Goal: Transaction & Acquisition: Book appointment/travel/reservation

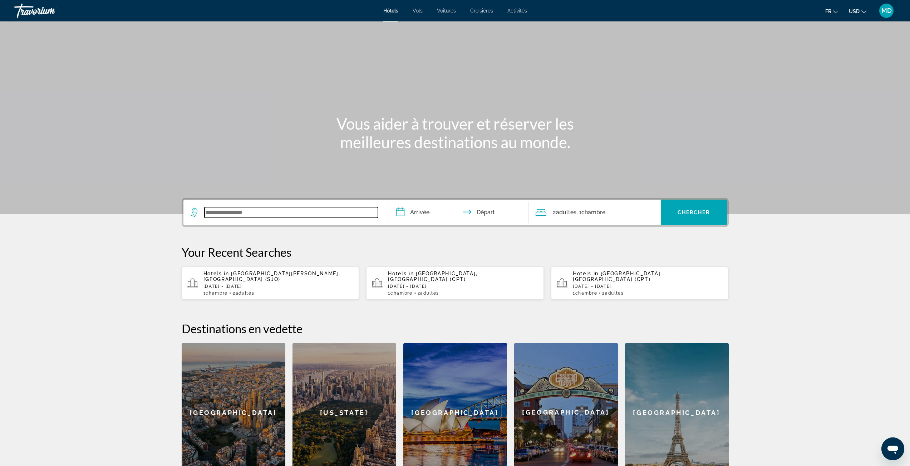
click at [348, 210] on input "Search widget" at bounding box center [290, 212] width 173 height 11
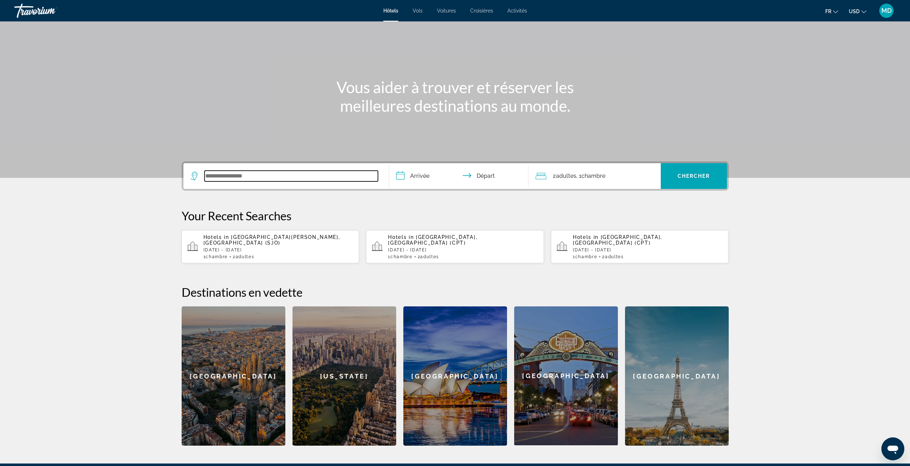
scroll to position [116, 0]
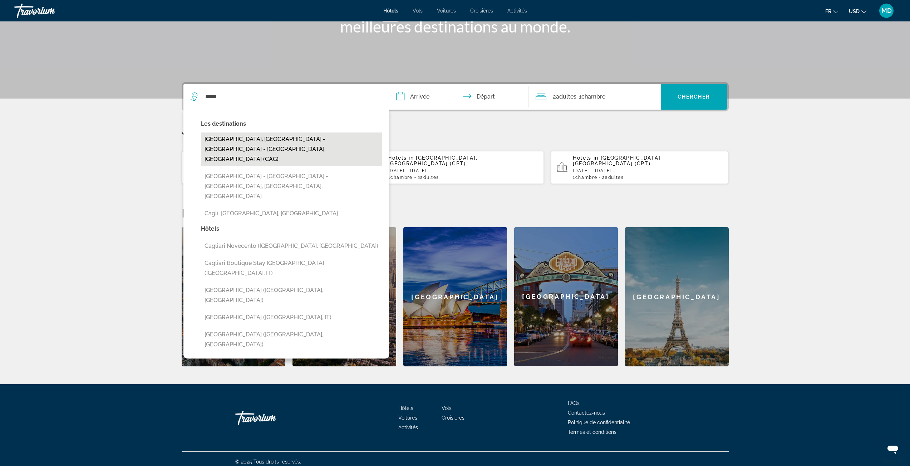
click at [310, 141] on button "[GEOGRAPHIC_DATA], [GEOGRAPHIC_DATA] - [GEOGRAPHIC_DATA] - [GEOGRAPHIC_DATA], […" at bounding box center [291, 150] width 181 height 34
type input "**********"
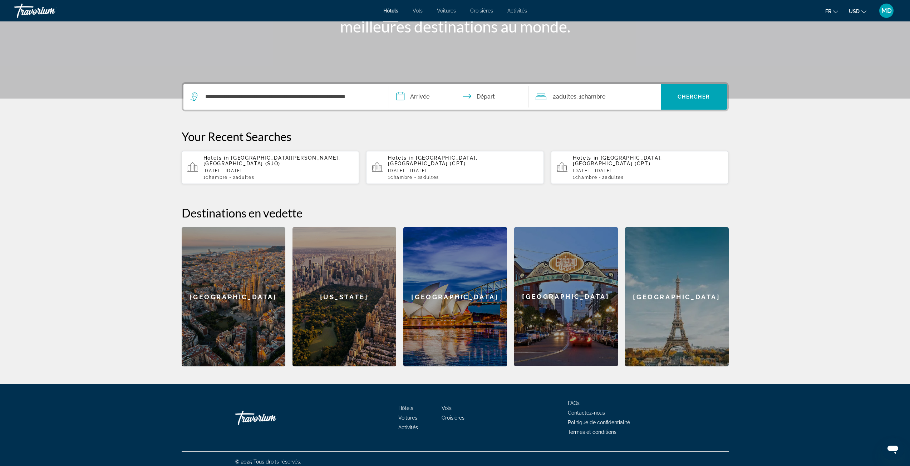
click at [413, 98] on input "**********" at bounding box center [460, 98] width 142 height 28
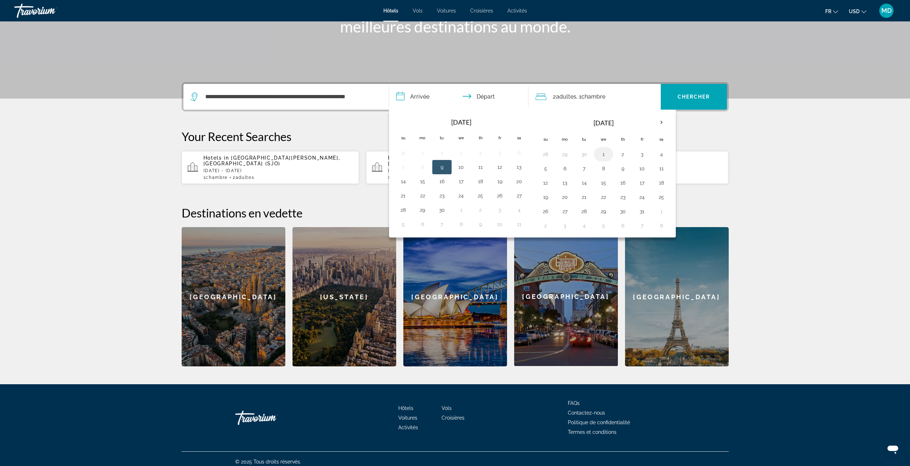
click at [600, 149] on button "1" at bounding box center [603, 154] width 11 height 10
click at [633, 154] on td "3" at bounding box center [641, 154] width 19 height 14
click at [685, 101] on span "Search widget" at bounding box center [693, 96] width 66 height 17
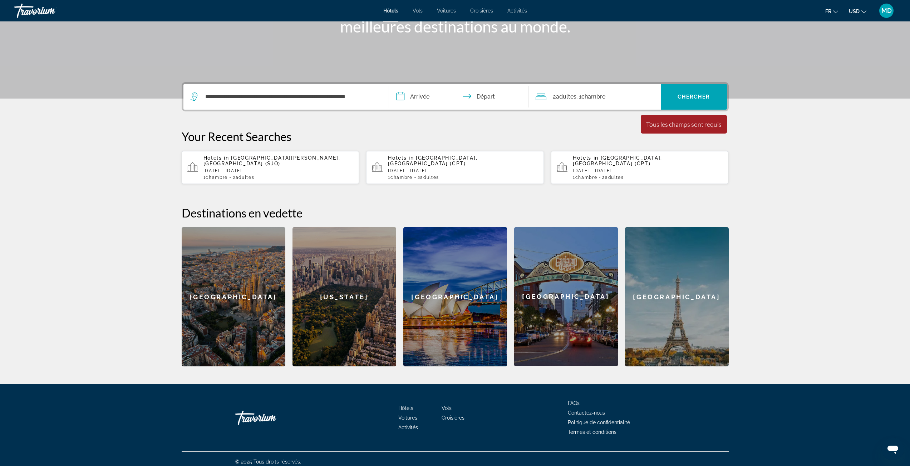
click at [458, 98] on input "**********" at bounding box center [460, 98] width 142 height 28
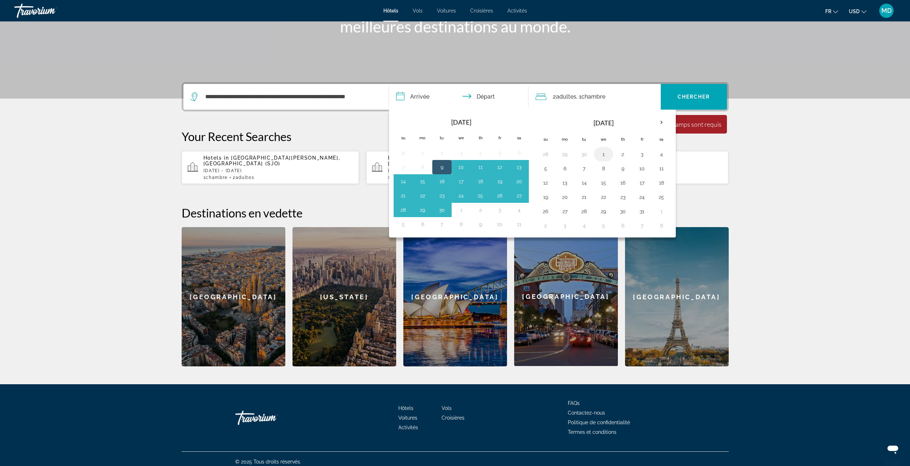
click at [603, 154] on button "1" at bounding box center [603, 154] width 11 height 10
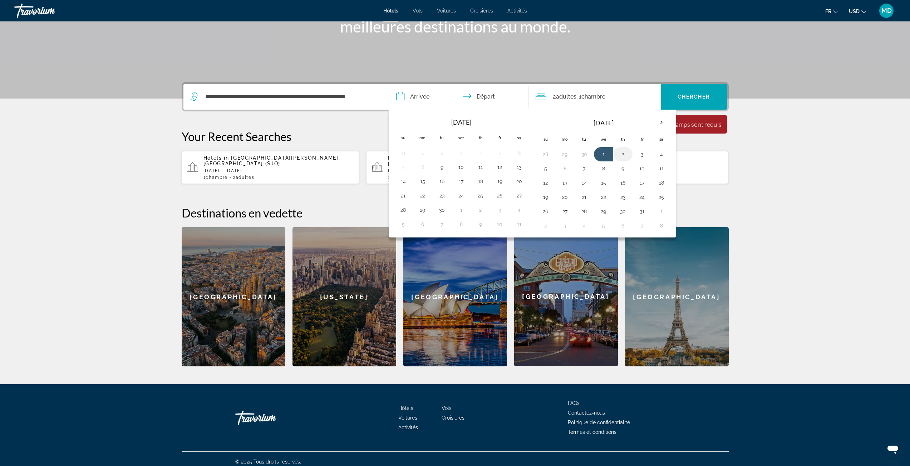
click at [621, 156] on button "2" at bounding box center [622, 154] width 11 height 10
type input "**********"
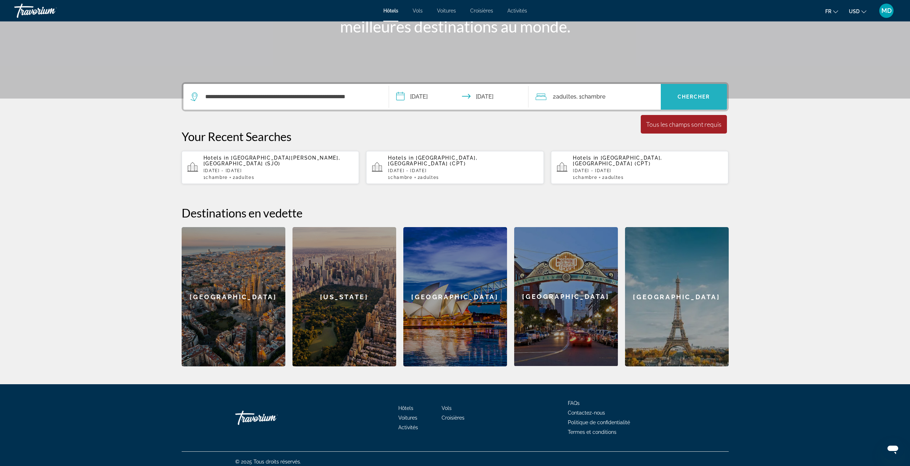
click at [699, 101] on span "Search widget" at bounding box center [693, 96] width 66 height 17
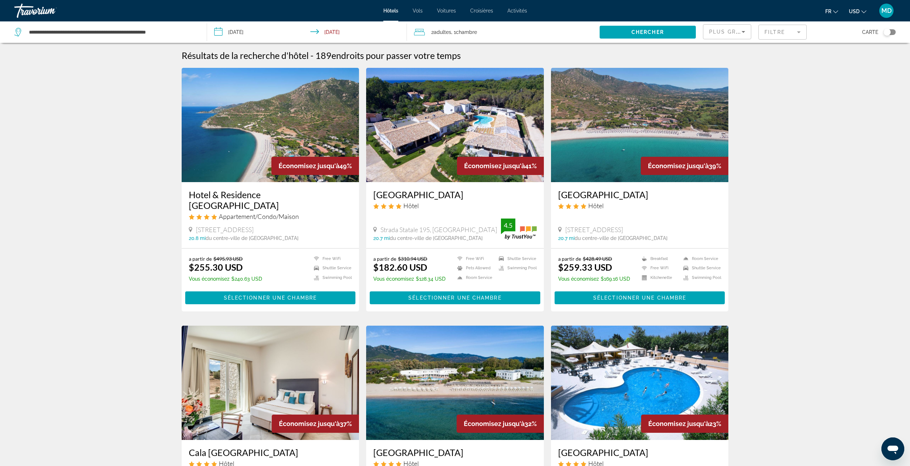
click at [779, 33] on mat-form-field "Filtre" at bounding box center [782, 32] width 48 height 15
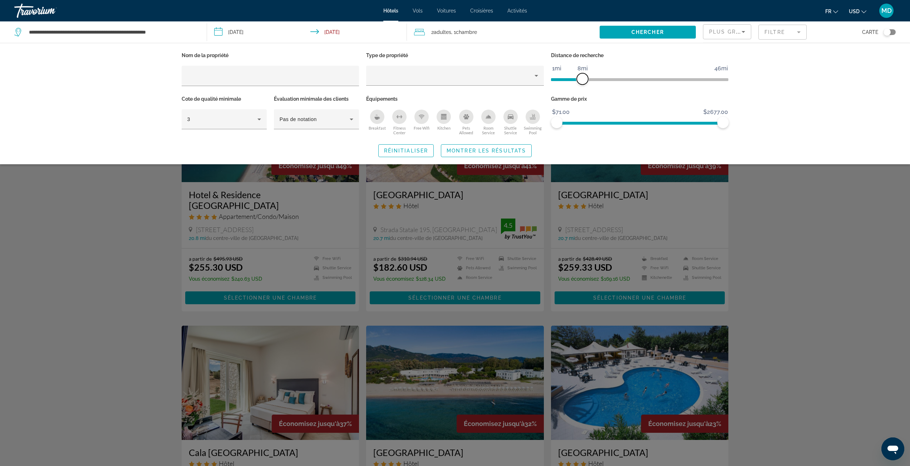
drag, startPoint x: 663, startPoint y: 78, endPoint x: 581, endPoint y: 80, distance: 81.9
click at [581, 80] on span "ngx-slider" at bounding box center [581, 78] width 11 height 11
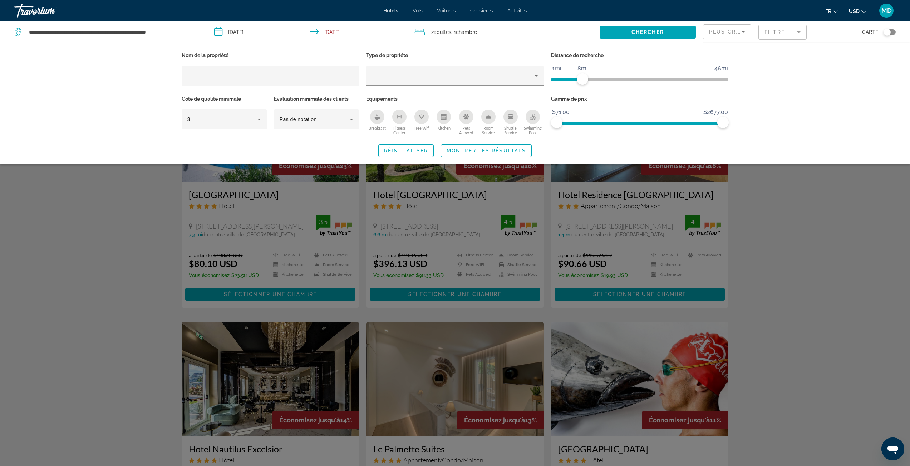
click at [530, 119] on icon "Swimming Pool" at bounding box center [533, 118] width 6 height 1
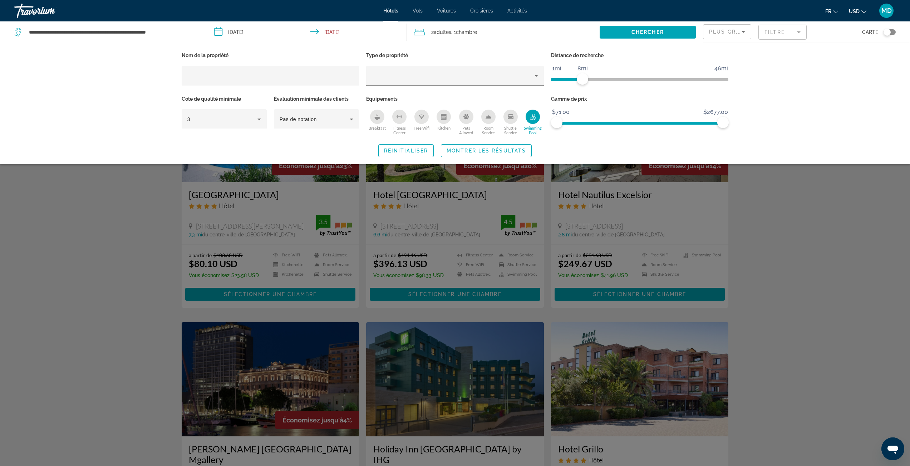
click at [535, 122] on div "Swimming Pool" at bounding box center [532, 117] width 14 height 14
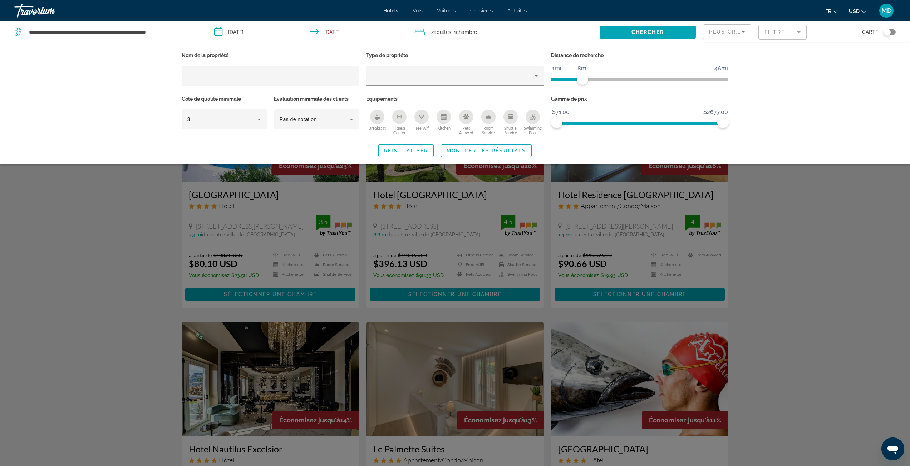
click at [787, 239] on div "Search widget" at bounding box center [455, 286] width 910 height 359
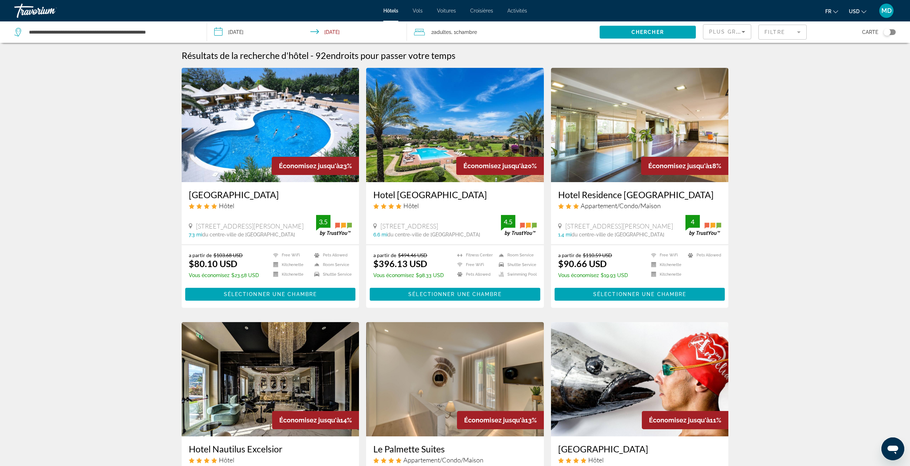
click at [857, 14] on button "USD USD ($) MXN (Mex$) CAD (Can$) GBP (£) EUR (€) AUD (A$) NZD (NZ$) CNY (CN¥)" at bounding box center [857, 11] width 18 height 10
click at [848, 65] on button "EUR (€)" at bounding box center [842, 65] width 35 height 9
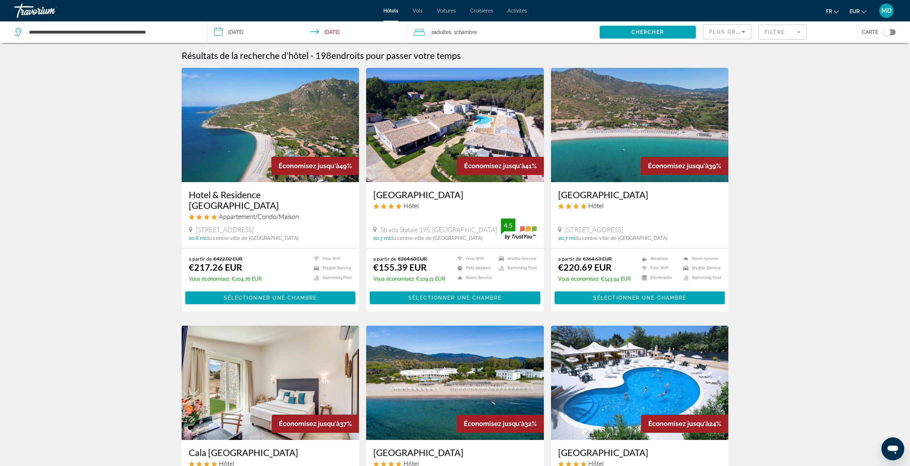
click at [772, 34] on mat-form-field "Filtre" at bounding box center [782, 32] width 48 height 15
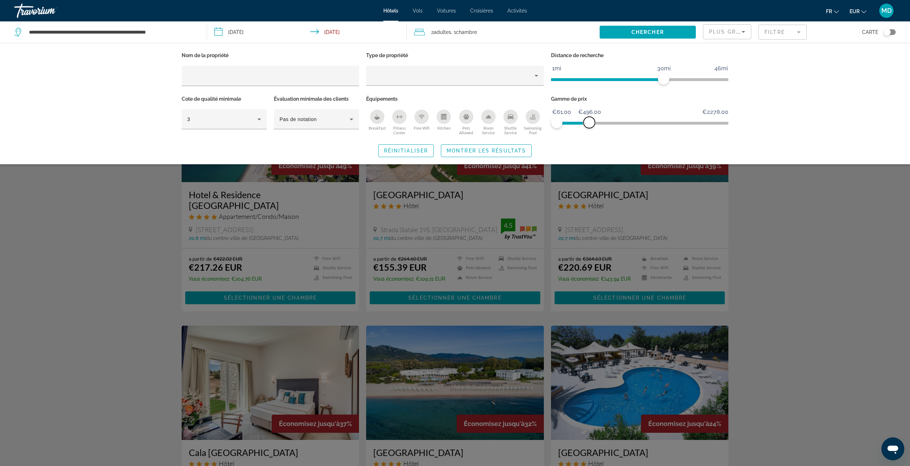
drag, startPoint x: 659, startPoint y: 134, endPoint x: 586, endPoint y: 140, distance: 73.5
click at [586, 140] on div "Nom de la propriété Type de propriété Distance de recherche 1mi 46mi 30mi Cote …" at bounding box center [454, 103] width 575 height 107
drag, startPoint x: 659, startPoint y: 83, endPoint x: 574, endPoint y: 91, distance: 85.5
click at [574, 91] on div "Distance de recherche 1mi 46mi 6mi" at bounding box center [639, 72] width 185 height 44
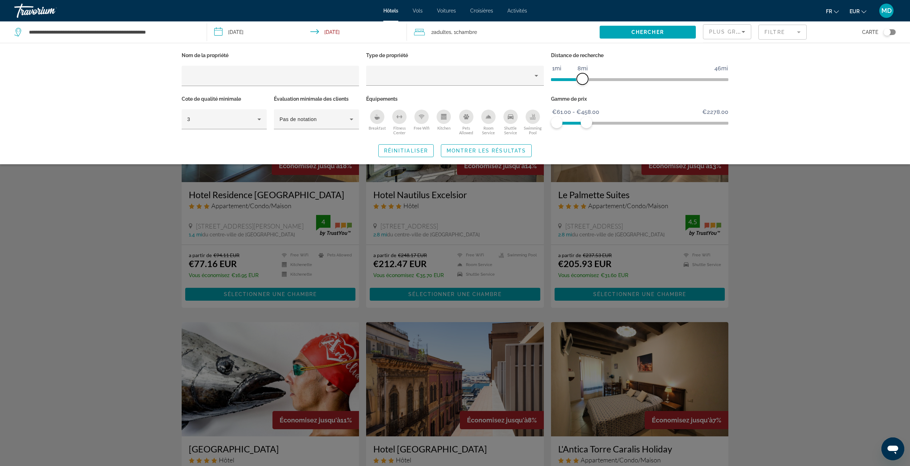
drag, startPoint x: 576, startPoint y: 82, endPoint x: 580, endPoint y: 83, distance: 4.7
click at [580, 83] on span "ngx-slider" at bounding box center [581, 78] width 11 height 11
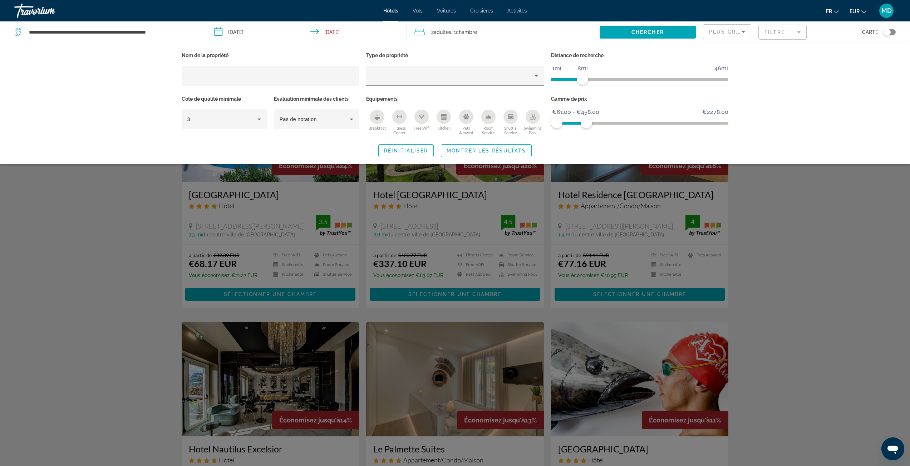
click at [819, 253] on div "Search widget" at bounding box center [455, 286] width 910 height 359
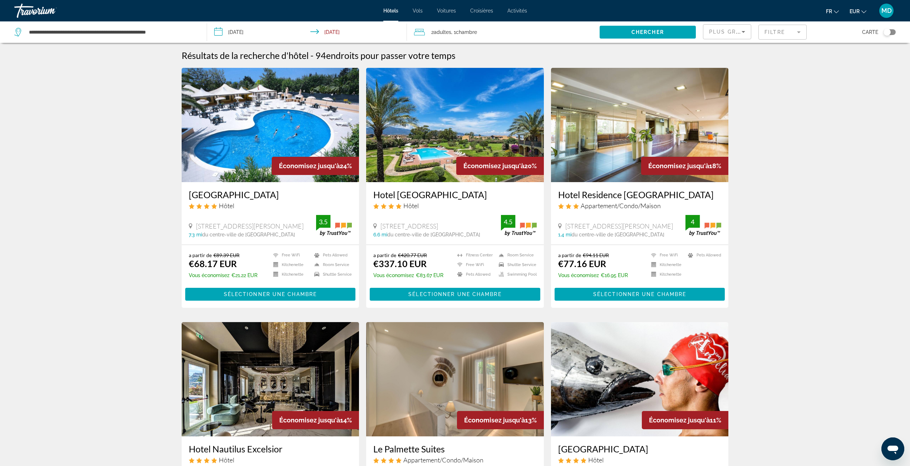
click at [786, 30] on mat-form-field "Filtre" at bounding box center [782, 32] width 48 height 15
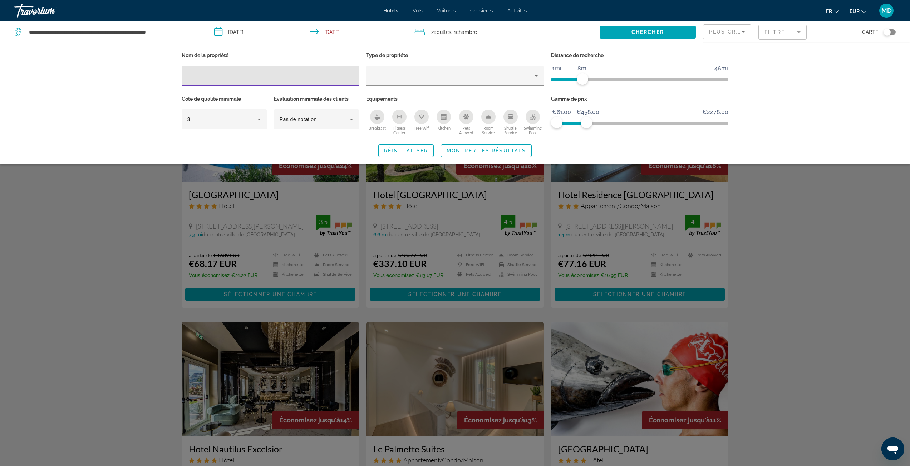
click at [526, 119] on div "Swimming Pool" at bounding box center [532, 117] width 14 height 14
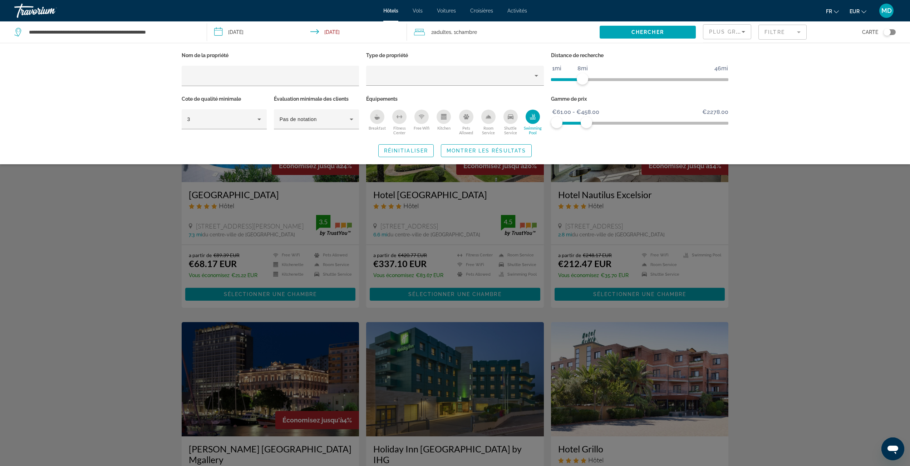
click at [834, 248] on div "Search widget" at bounding box center [455, 286] width 910 height 359
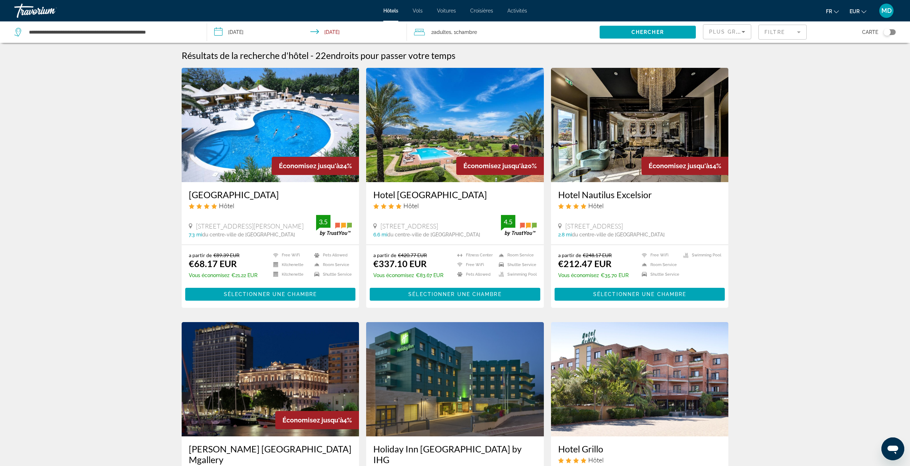
click at [885, 32] on div "Toggle map" at bounding box center [886, 32] width 7 height 7
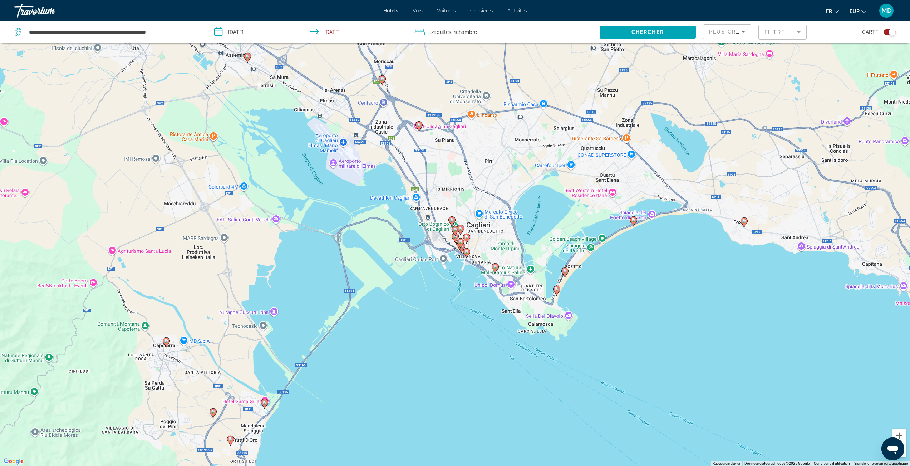
click at [634, 222] on image "Main content" at bounding box center [633, 220] width 4 height 4
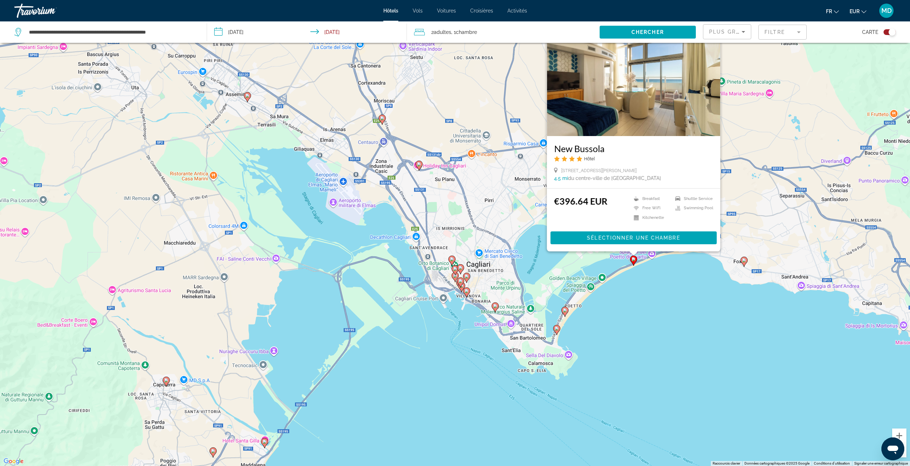
click at [565, 309] on image "Main content" at bounding box center [565, 310] width 4 height 4
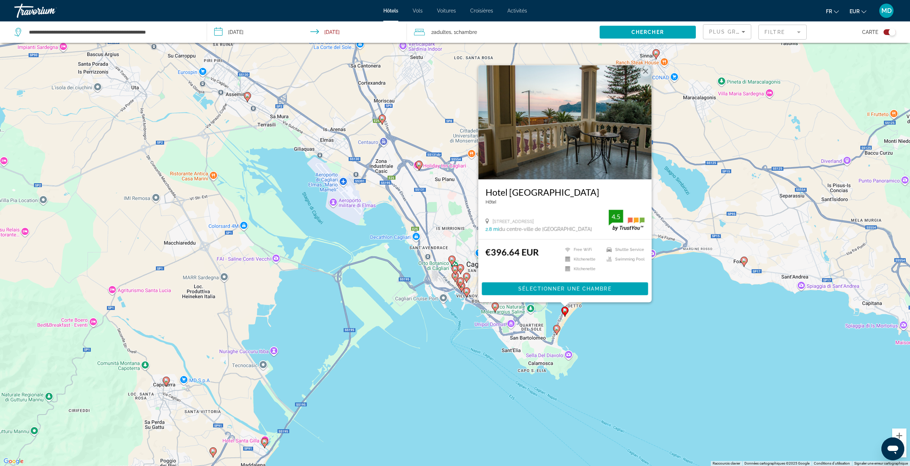
click at [555, 330] on image "Main content" at bounding box center [556, 329] width 4 height 4
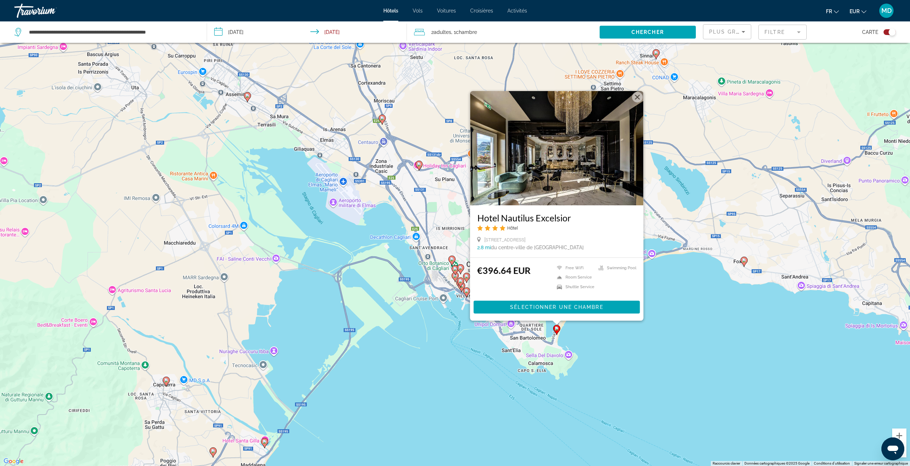
click at [597, 339] on div "Pour activer le glissement avec le clavier, appuyez sur Alt+Entrée. Une fois ce…" at bounding box center [455, 233] width 910 height 466
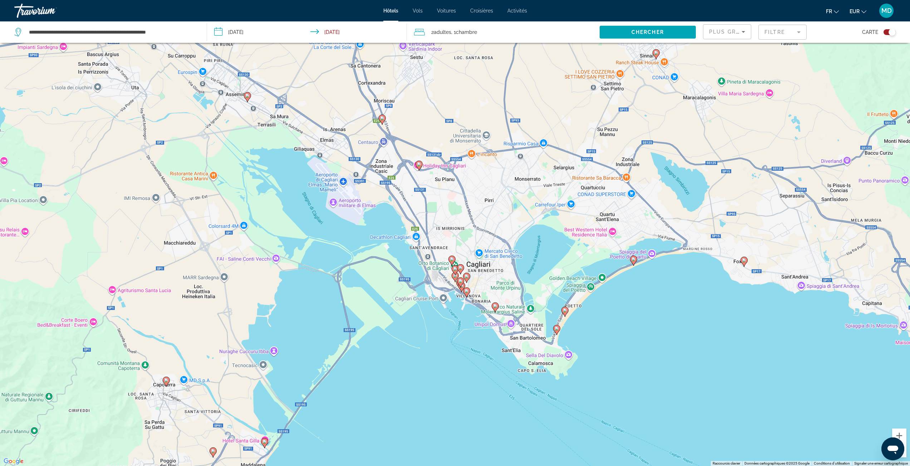
click at [497, 306] on image "Main content" at bounding box center [495, 306] width 4 height 4
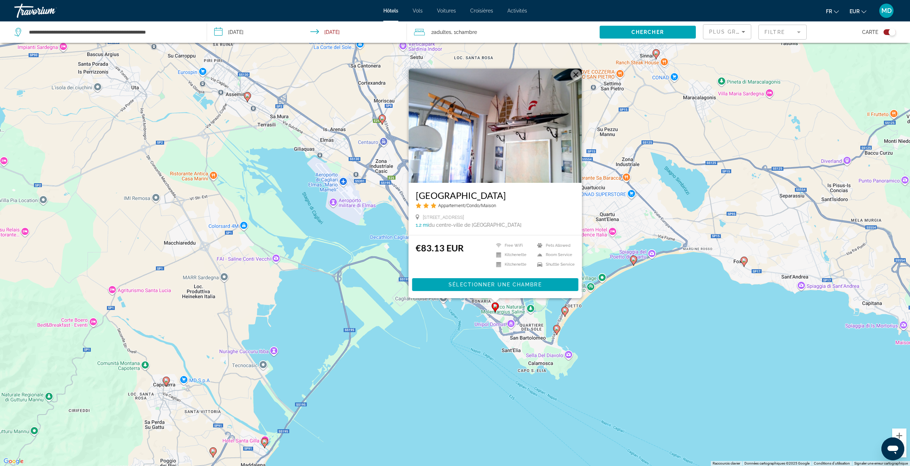
click at [466, 309] on div "Pour activer le glissement avec le clavier, appuyez sur Alt+Entrée. Une fois ce…" at bounding box center [455, 233] width 910 height 466
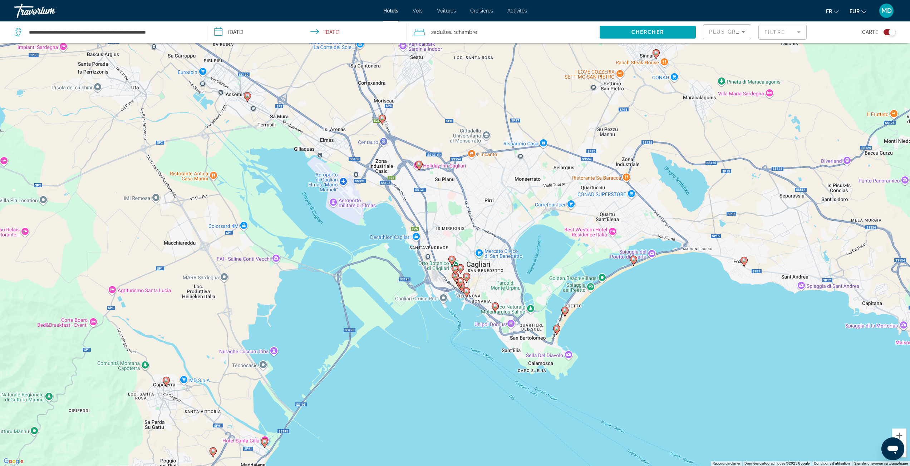
click at [745, 260] on image "Main content" at bounding box center [744, 260] width 4 height 4
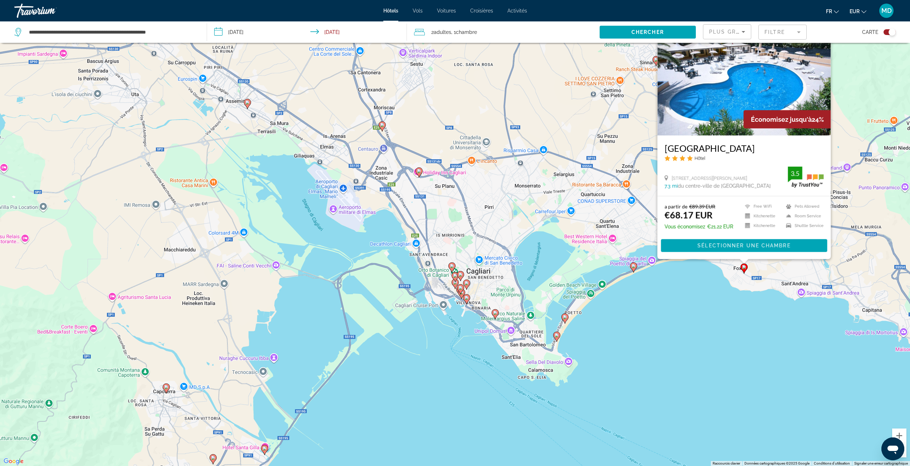
click at [703, 284] on div "Pour activer le glissement avec le clavier, appuyez sur Alt+Entrée. Une fois ce…" at bounding box center [455, 233] width 910 height 466
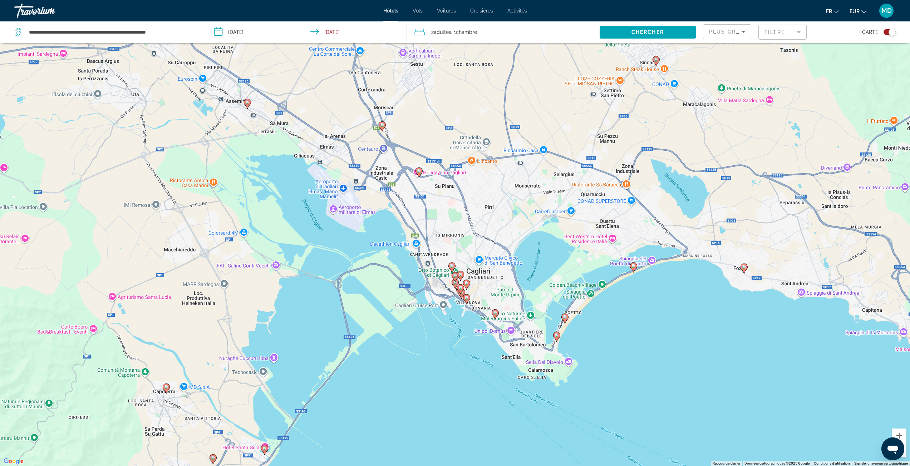
click at [417, 169] on image "Main content" at bounding box center [419, 171] width 4 height 4
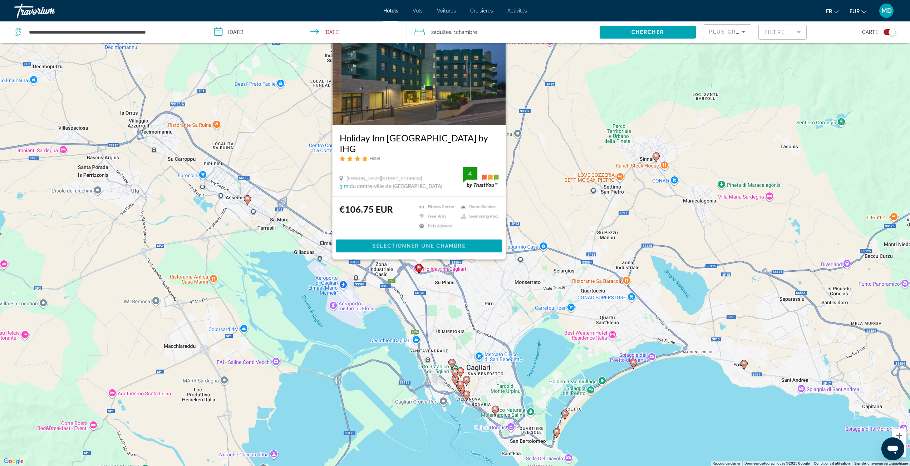
click at [457, 292] on div "Pour activer le glissement avec le clavier, appuyez sur Alt+Entrée. Une fois ce…" at bounding box center [455, 233] width 910 height 466
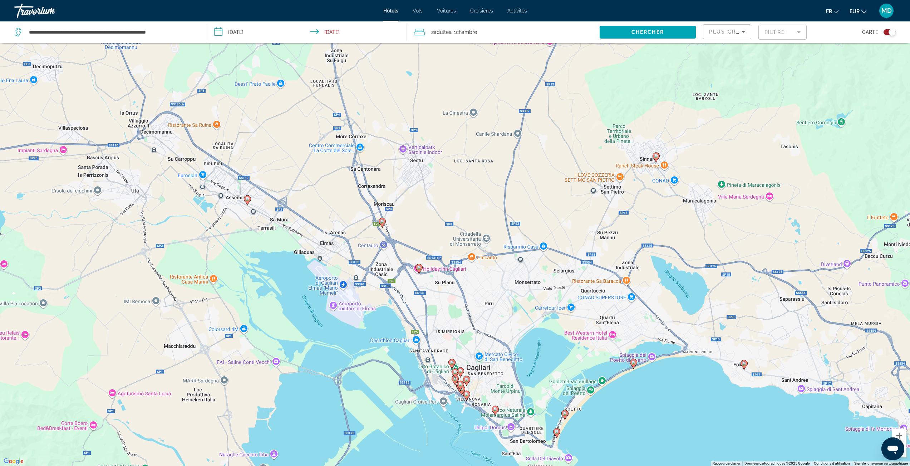
click at [453, 365] on image "Main content" at bounding box center [452, 363] width 4 height 4
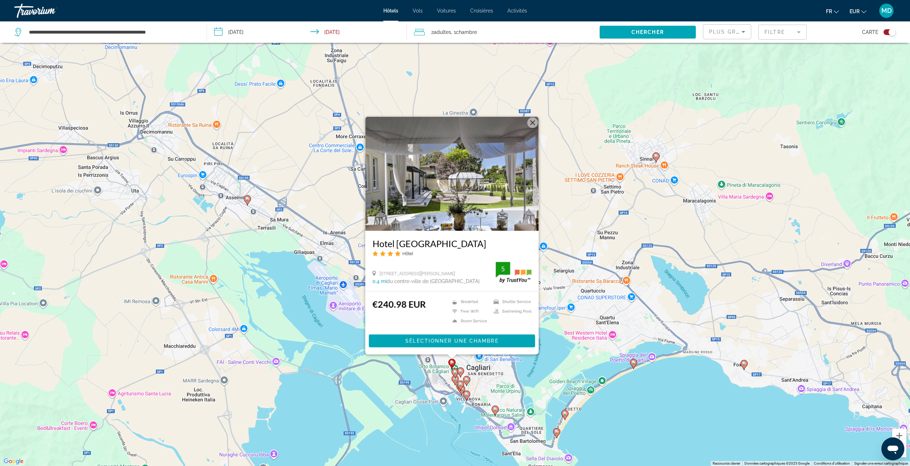
click at [500, 365] on div "Pour activer le glissement avec le clavier, appuyez sur Alt+Entrée. Une fois ce…" at bounding box center [455, 233] width 910 height 466
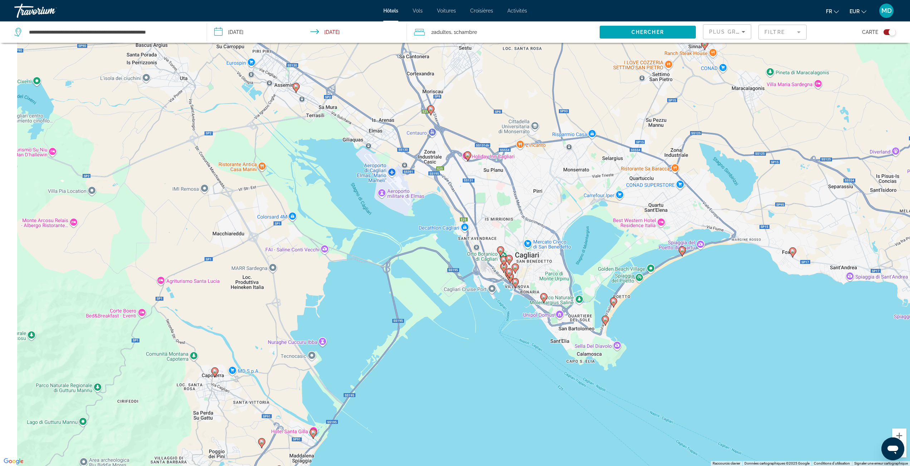
drag, startPoint x: 544, startPoint y: 299, endPoint x: 585, endPoint y: 240, distance: 72.1
click at [587, 235] on div "Pour activer le glissement avec le clavier, appuyez sur Alt+Entrée. Une fois ce…" at bounding box center [455, 233] width 910 height 466
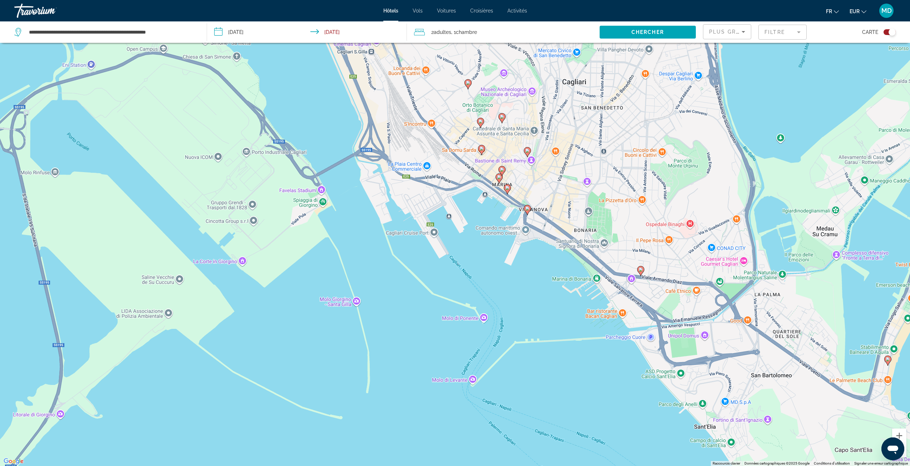
click at [527, 150] on image "Main content" at bounding box center [527, 151] width 4 height 4
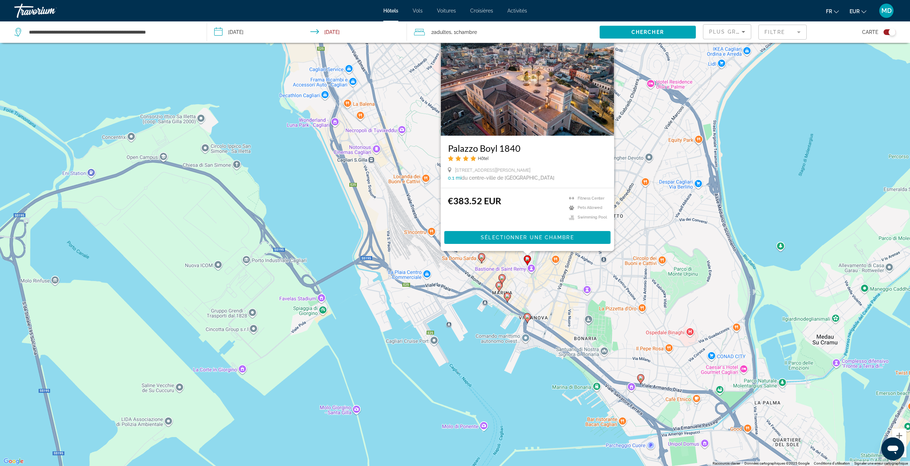
click at [504, 282] on gmp-advanced-marker "Main content" at bounding box center [501, 279] width 7 height 11
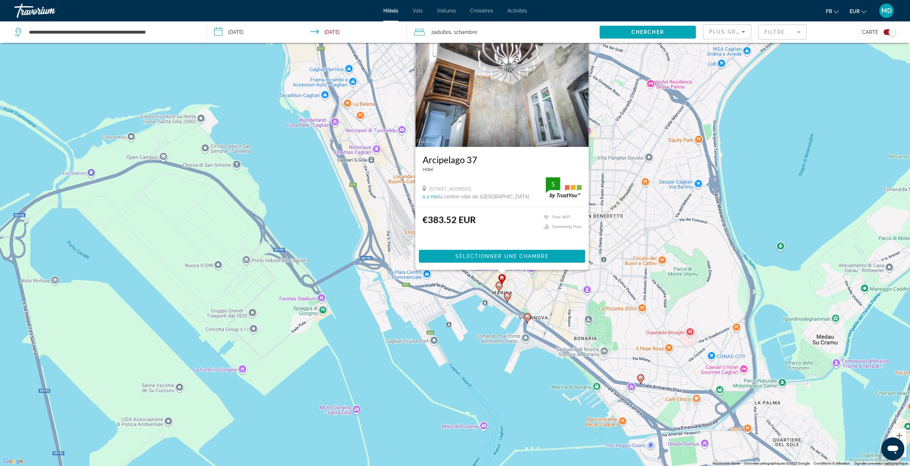
click at [496, 288] on icon "Main content" at bounding box center [498, 287] width 7 height 10
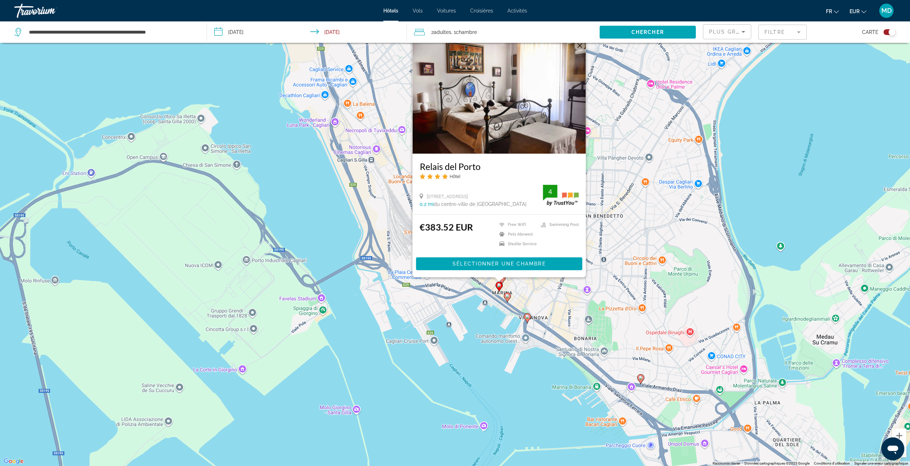
click at [505, 297] on icon "Main content" at bounding box center [507, 297] width 6 height 9
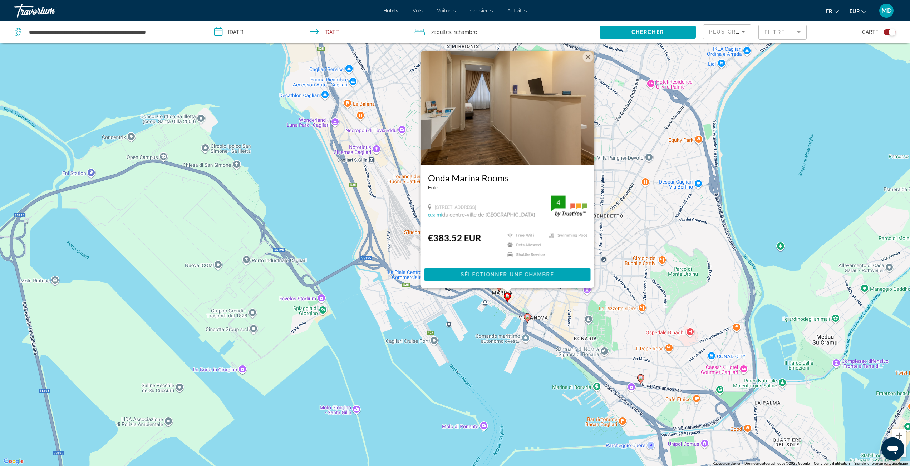
click at [524, 314] on gmp-advanced-marker "Main content" at bounding box center [527, 318] width 7 height 11
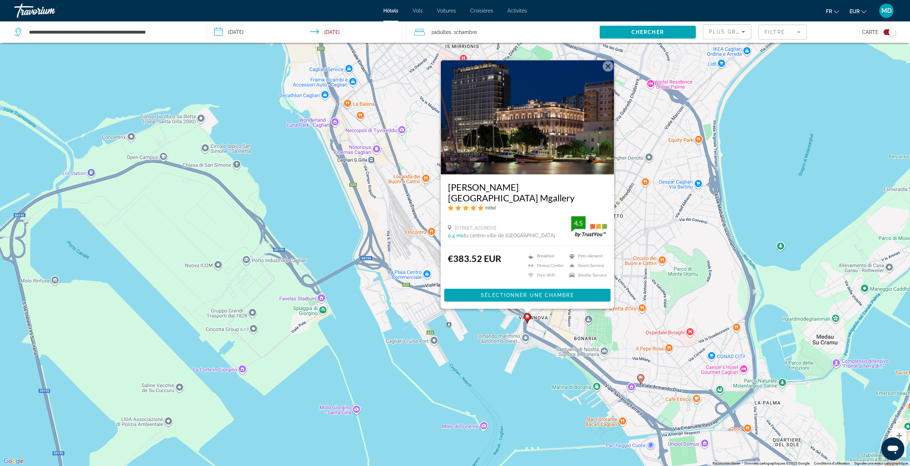
click at [784, 30] on mat-form-field "Filtre" at bounding box center [782, 32] width 48 height 15
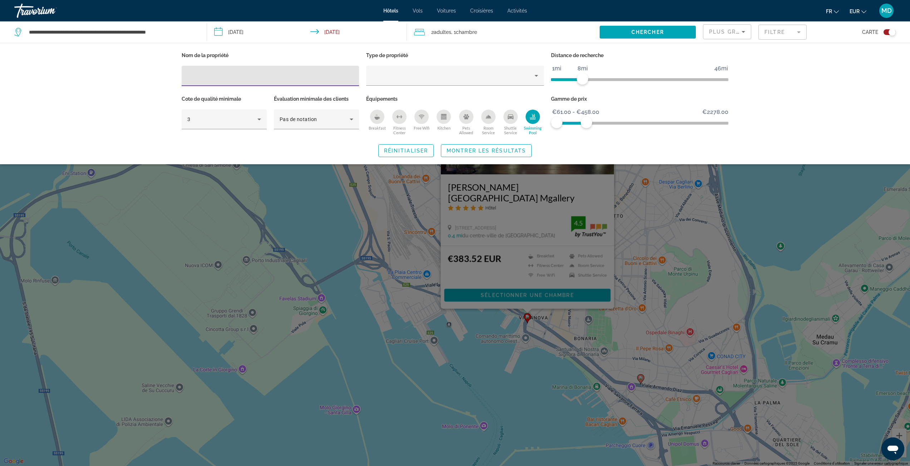
click at [530, 113] on div "Swimming Pool" at bounding box center [532, 117] width 14 height 14
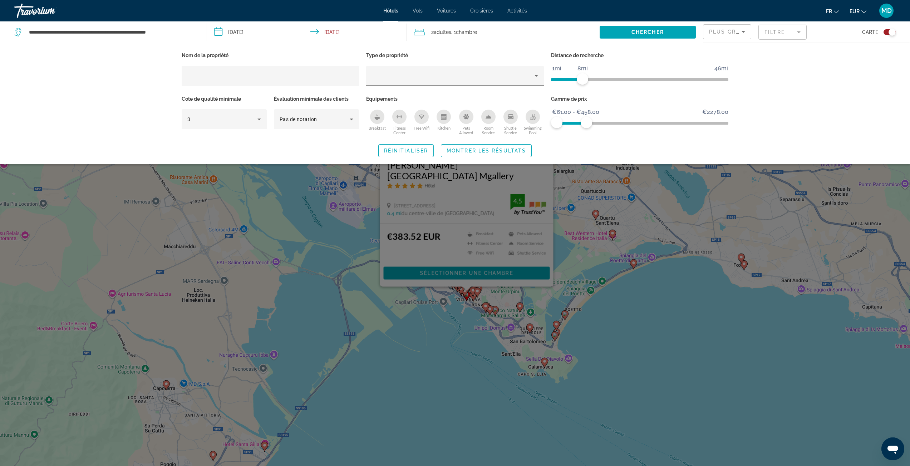
click at [611, 282] on div "Search widget" at bounding box center [455, 286] width 910 height 359
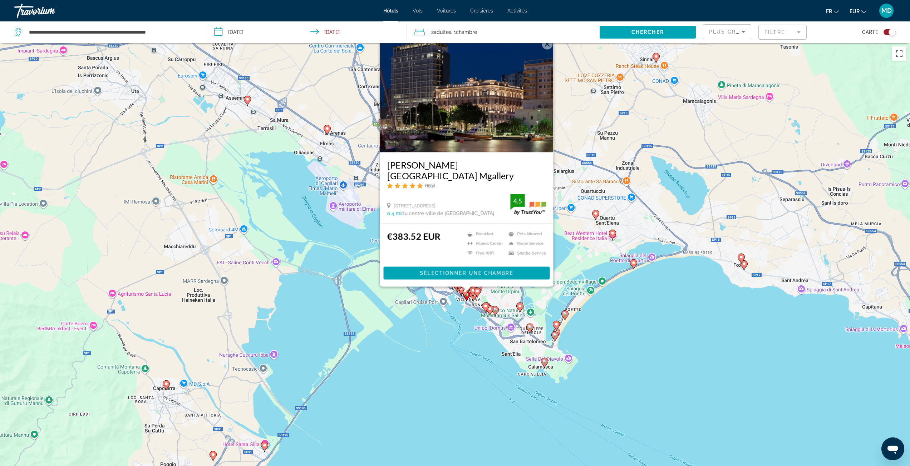
click at [545, 49] on button "Fermer" at bounding box center [546, 44] width 11 height 11
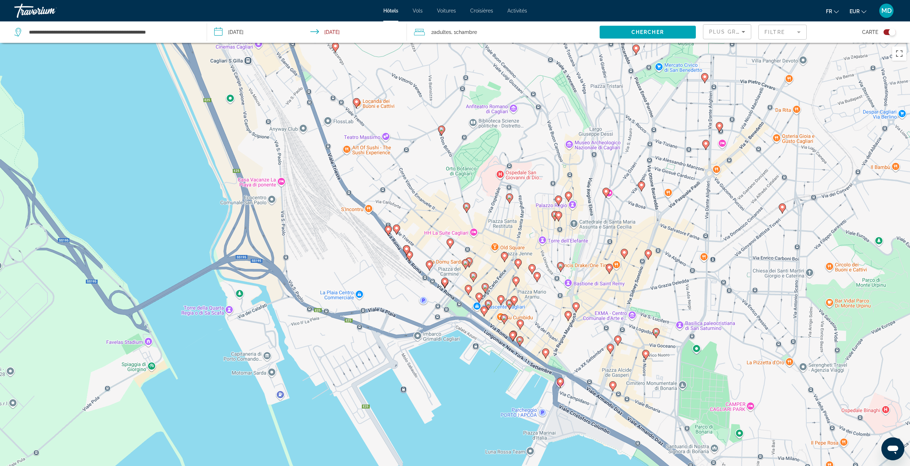
drag, startPoint x: 462, startPoint y: 288, endPoint x: 588, endPoint y: 198, distance: 155.3
click at [588, 198] on div "Pour activer le glissement avec le clavier, appuyez sur Alt+Entrée. Une fois ce…" at bounding box center [455, 276] width 910 height 466
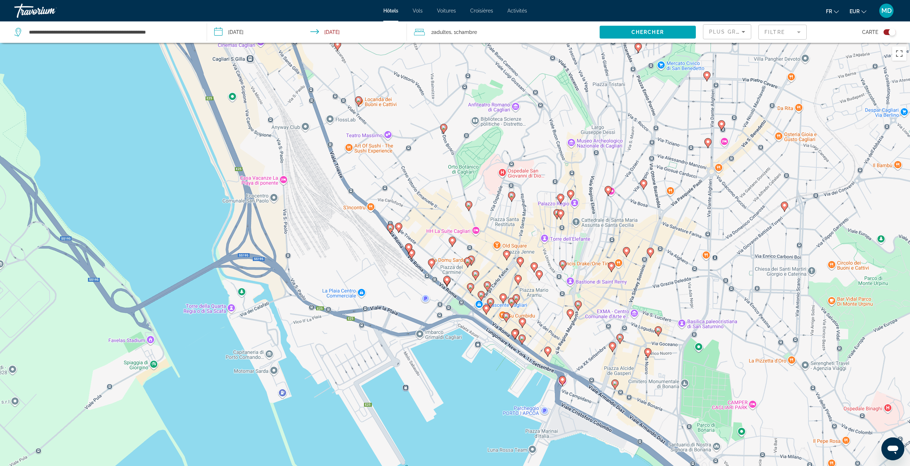
click at [560, 199] on image "Main content" at bounding box center [560, 197] width 4 height 4
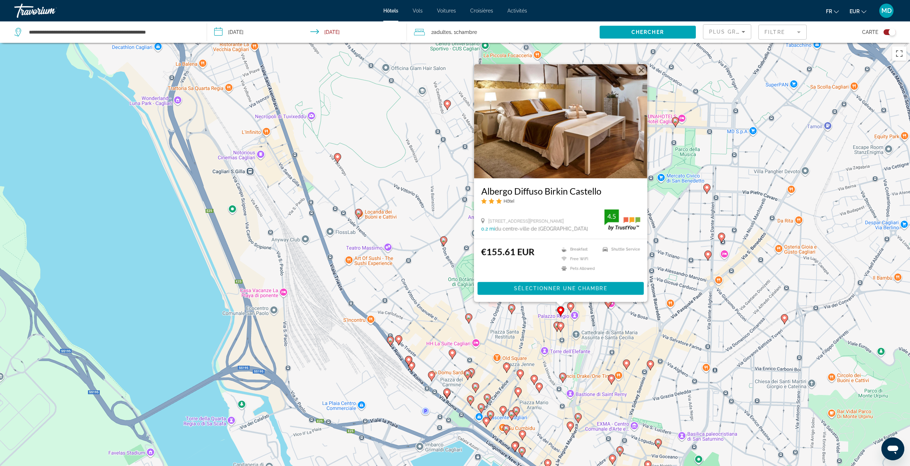
click at [400, 340] on image "Main content" at bounding box center [398, 339] width 4 height 4
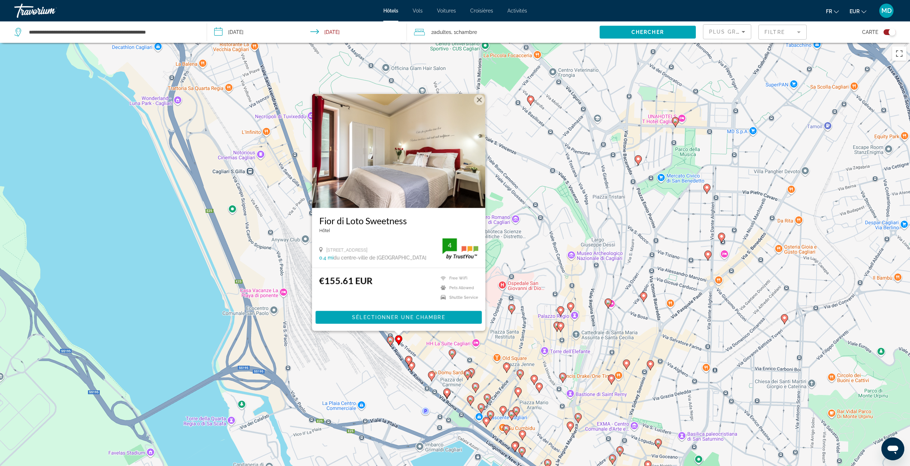
click at [771, 32] on mat-form-field "Filtre" at bounding box center [782, 32] width 48 height 15
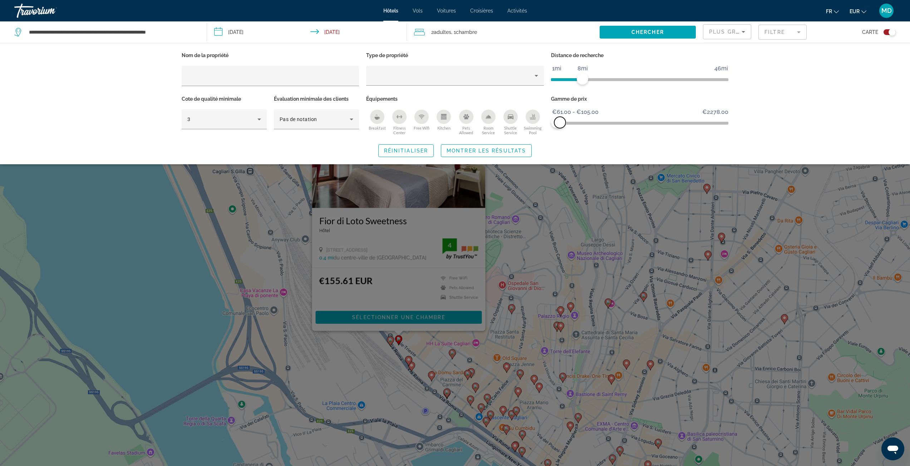
drag, startPoint x: 587, startPoint y: 117, endPoint x: 560, endPoint y: 125, distance: 28.3
click at [560, 125] on span "ngx-slider-max" at bounding box center [559, 122] width 11 height 11
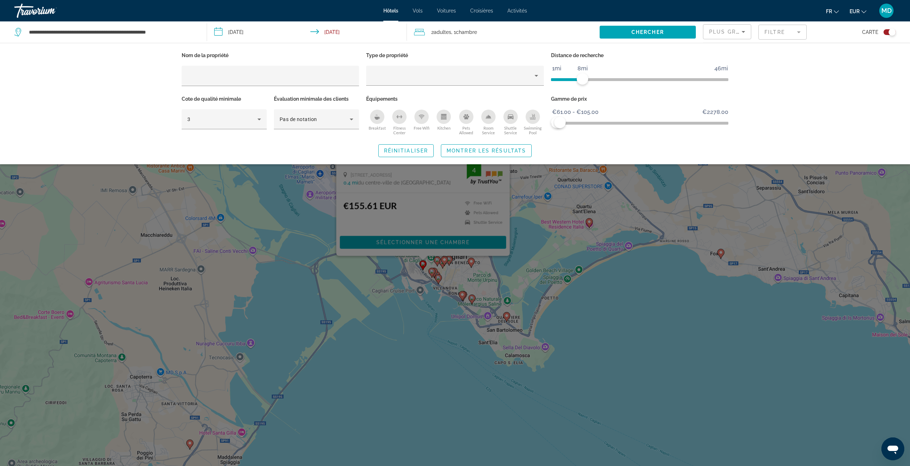
click at [649, 317] on div "Search widget" at bounding box center [455, 286] width 910 height 359
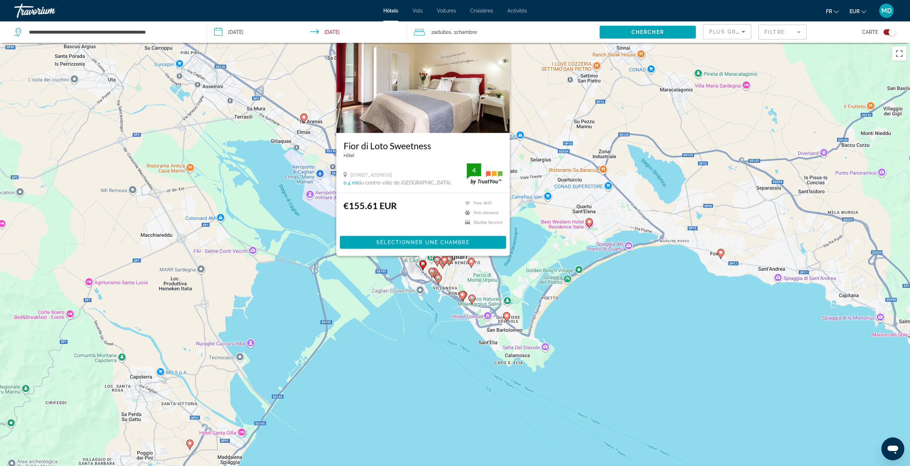
click at [460, 279] on div "Pour activer le glissement avec le clavier, appuyez sur Alt+Entrée. Une fois ce…" at bounding box center [455, 276] width 910 height 466
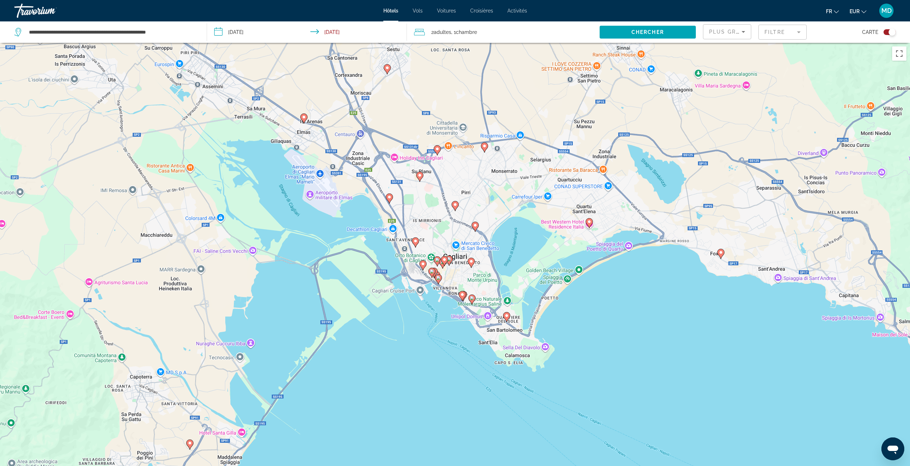
click at [436, 279] on image "Main content" at bounding box center [438, 278] width 4 height 4
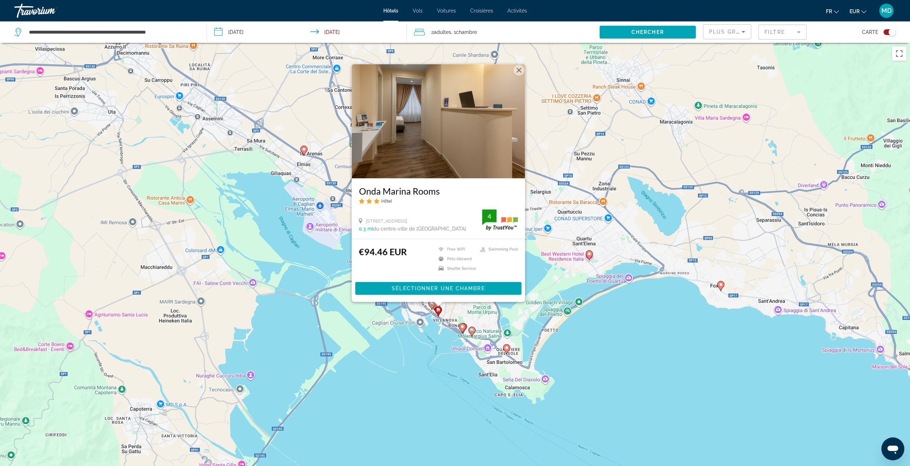
click at [528, 313] on div "Pour activer le glissement avec le clavier, appuyez sur Alt+Entrée. Une fois ce…" at bounding box center [455, 276] width 910 height 466
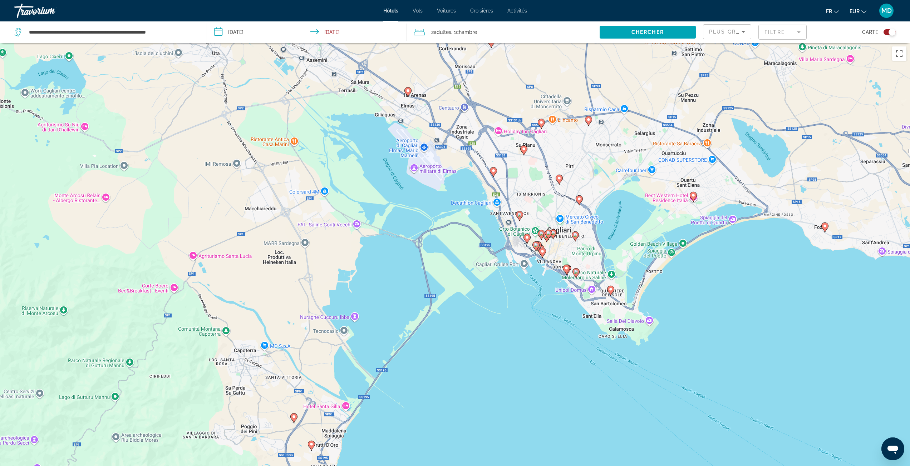
drag, startPoint x: 481, startPoint y: 283, endPoint x: 603, endPoint y: 220, distance: 137.5
click at [603, 219] on div "Pour activer le glissement avec le clavier, appuyez sur Alt+Entrée. Une fois ce…" at bounding box center [455, 276] width 910 height 466
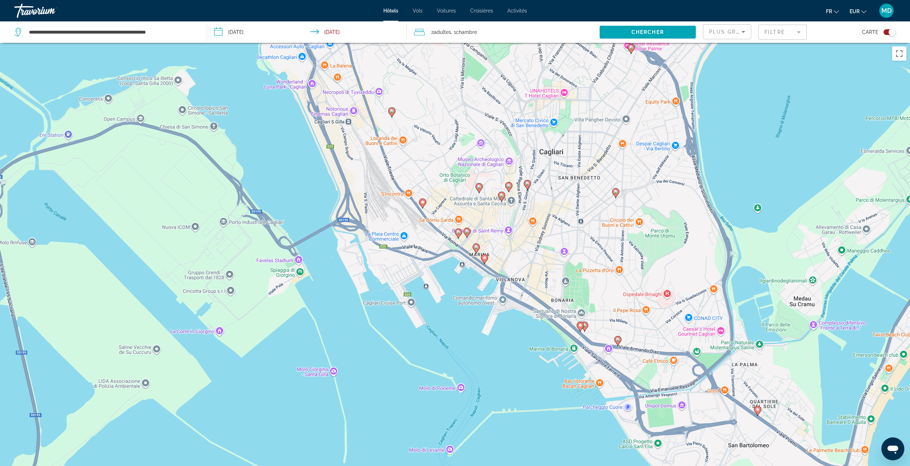
drag, startPoint x: 653, startPoint y: 186, endPoint x: 446, endPoint y: 237, distance: 213.1
click at [446, 237] on div "Pour activer le glissement avec le clavier, appuyez sur Alt+Entrée. Une fois ce…" at bounding box center [455, 276] width 910 height 466
click at [617, 343] on icon "Main content" at bounding box center [617, 340] width 6 height 9
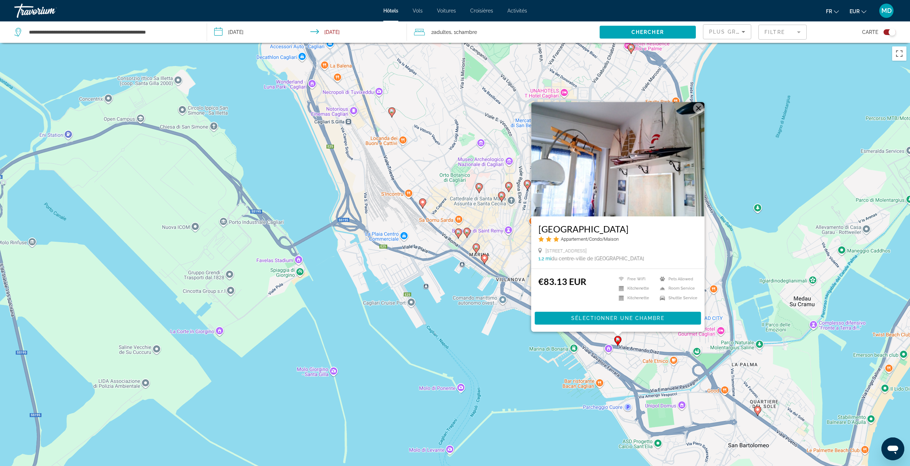
click at [551, 354] on div "Pour activer le glissement avec le clavier, appuyez sur Alt+Entrée. Une fois ce…" at bounding box center [455, 276] width 910 height 466
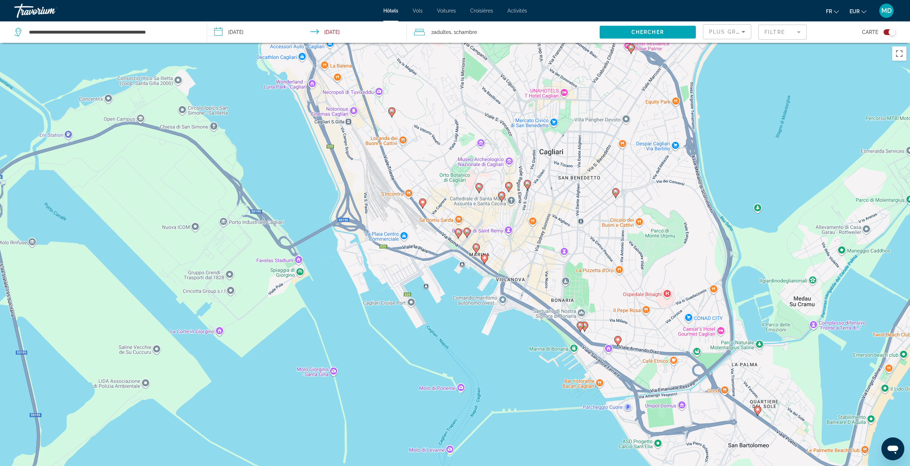
click at [581, 327] on image "Main content" at bounding box center [580, 325] width 4 height 4
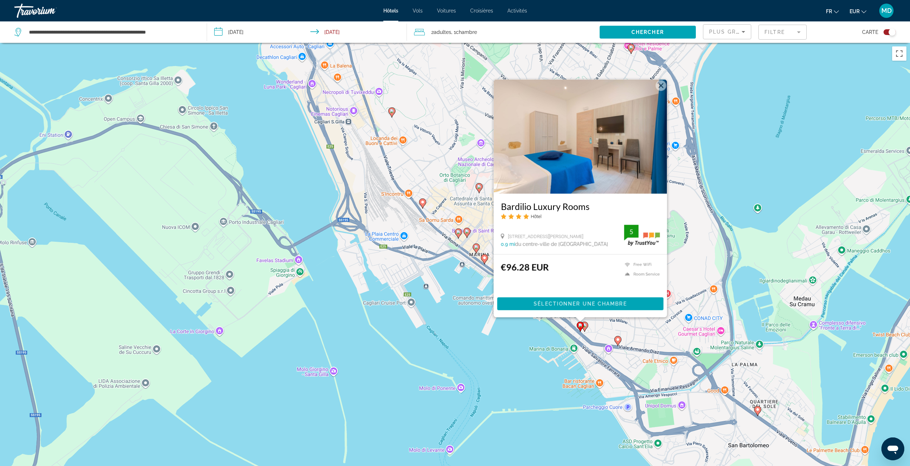
click at [584, 326] on image "Main content" at bounding box center [584, 325] width 4 height 4
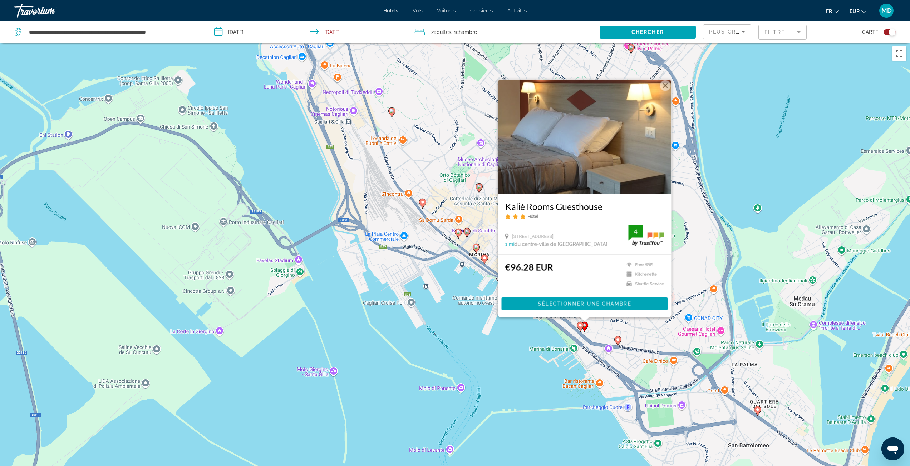
click at [514, 328] on div "Pour activer le glissement avec le clavier, appuyez sur Alt+Entrée. Une fois ce…" at bounding box center [455, 276] width 910 height 466
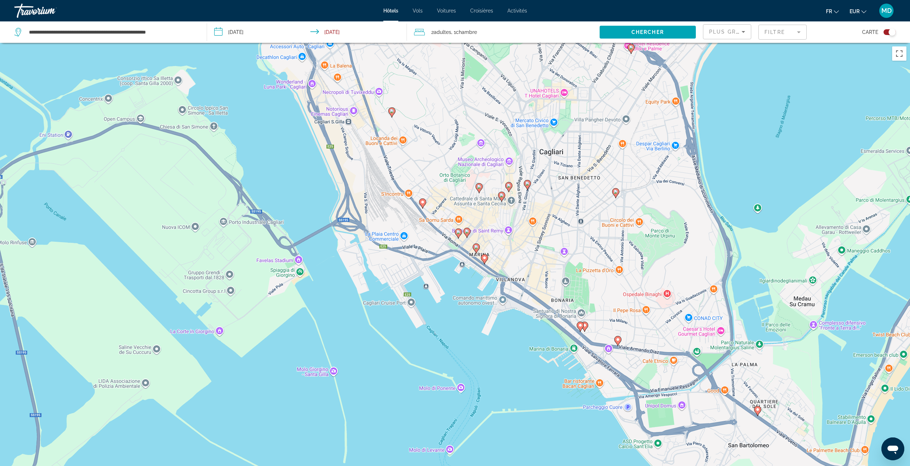
click at [482, 258] on icon "Main content" at bounding box center [484, 258] width 6 height 9
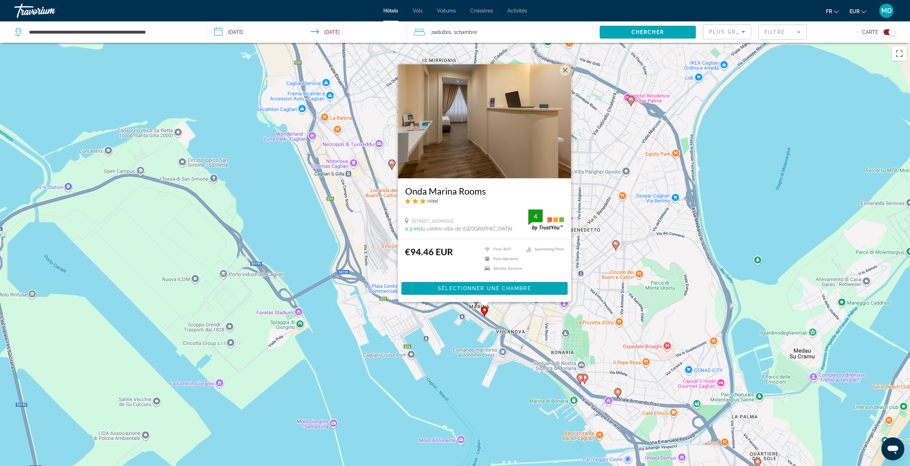
drag, startPoint x: 475, startPoint y: 306, endPoint x: 474, endPoint y: 302, distance: 4.3
click at [474, 304] on gmp-advanced-marker "Main content" at bounding box center [475, 301] width 7 height 11
click at [631, 301] on div "Pour activer le glissement avec le clavier, appuyez sur Alt+Entrée. Une fois ce…" at bounding box center [455, 276] width 910 height 466
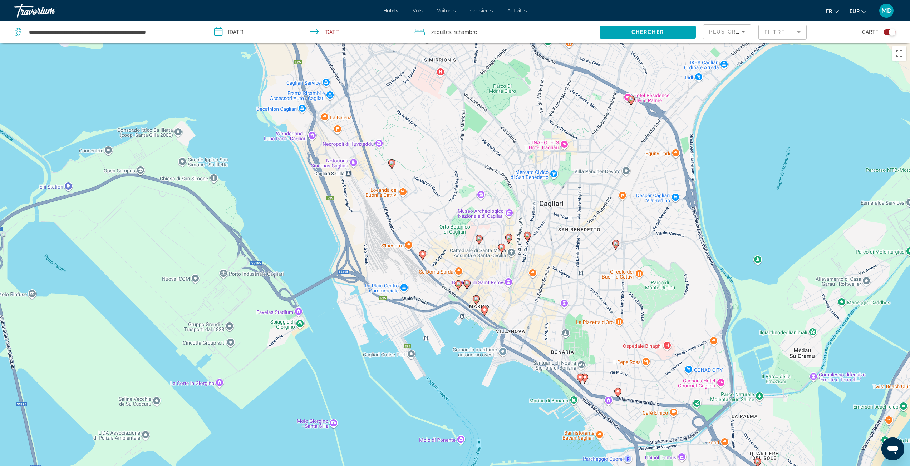
click at [457, 284] on image "Main content" at bounding box center [458, 284] width 4 height 4
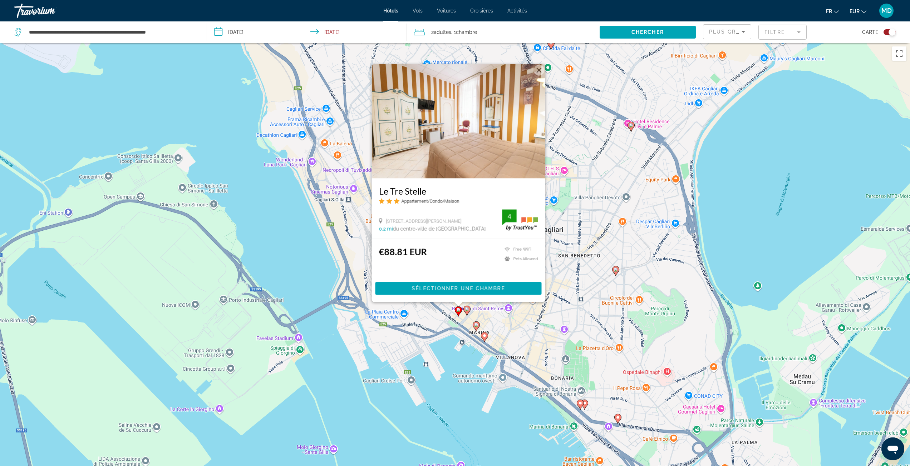
click at [467, 309] on image "Main content" at bounding box center [467, 309] width 4 height 4
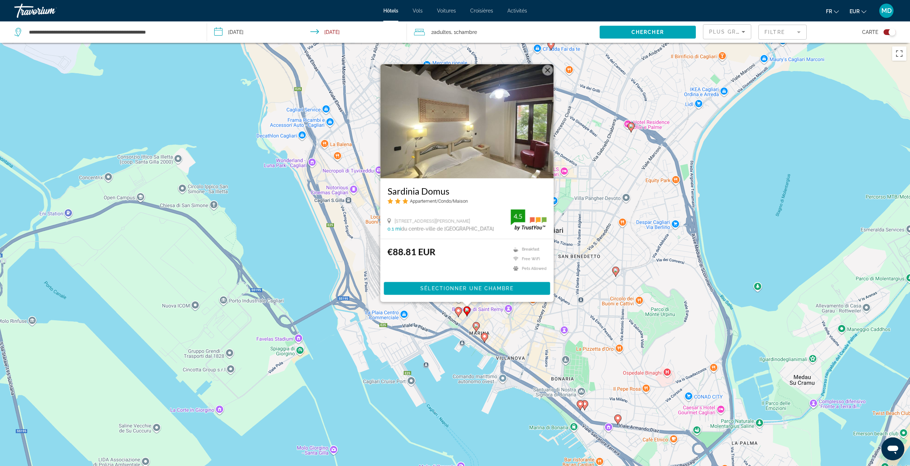
click at [598, 285] on div "Pour activer le glissement avec le clavier, appuyez sur Alt+Entrée. Une fois ce…" at bounding box center [455, 276] width 910 height 466
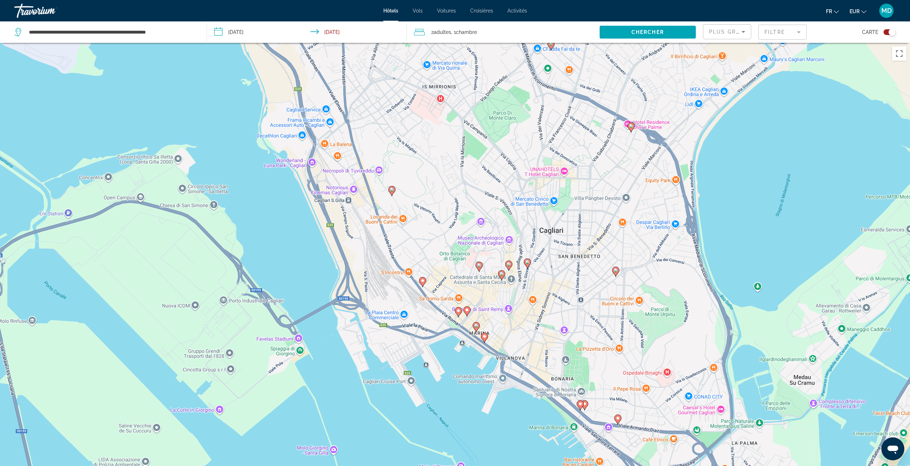
click at [529, 264] on image "Main content" at bounding box center [527, 262] width 4 height 4
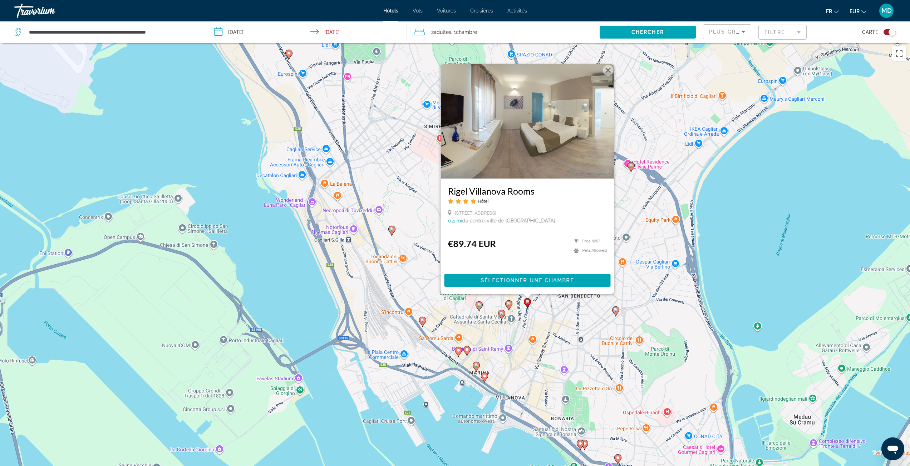
click at [508, 302] on icon "Main content" at bounding box center [508, 305] width 6 height 9
click at [500, 313] on image "Main content" at bounding box center [501, 314] width 4 height 4
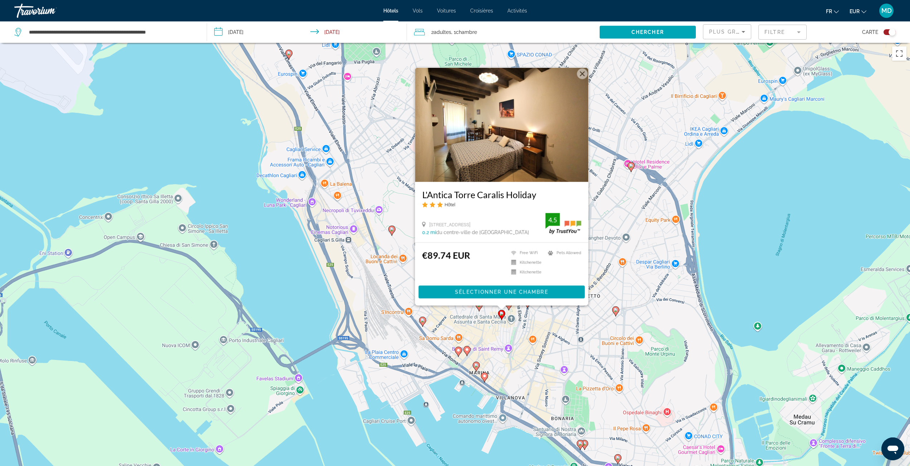
click at [479, 320] on div "Pour activer le glissement avec le clavier, appuyez sur Alt+Entrée. Une fois ce…" at bounding box center [455, 276] width 910 height 466
click at [478, 307] on icon "Main content" at bounding box center [478, 306] width 6 height 9
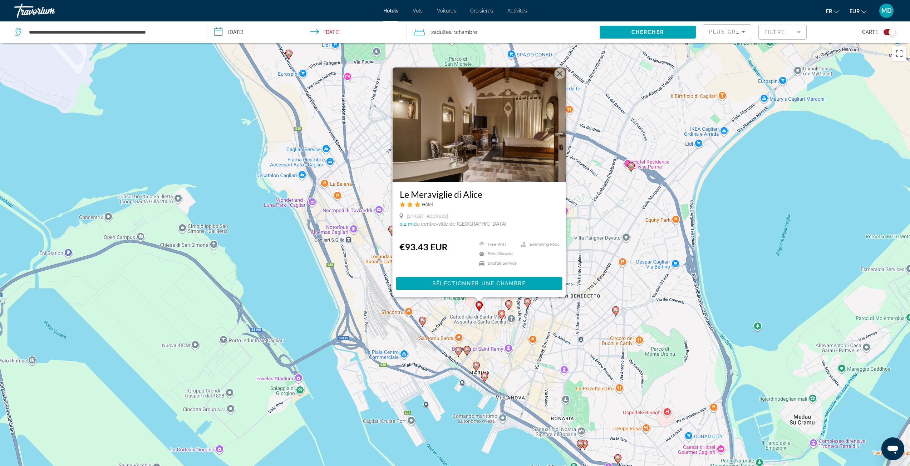
click at [473, 314] on div "Pour activer le glissement avec le clavier, appuyez sur Alt+Entrée. Une fois ce…" at bounding box center [455, 276] width 910 height 466
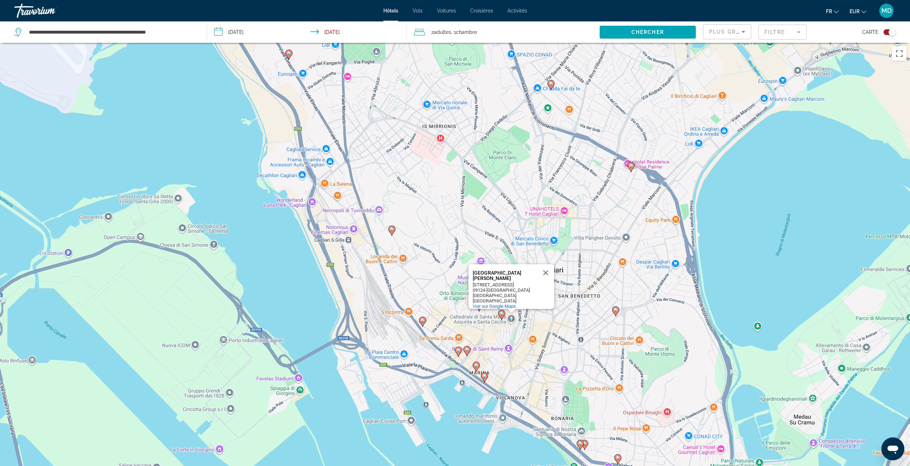
click at [772, 29] on mat-form-field "Filtre" at bounding box center [782, 32] width 48 height 15
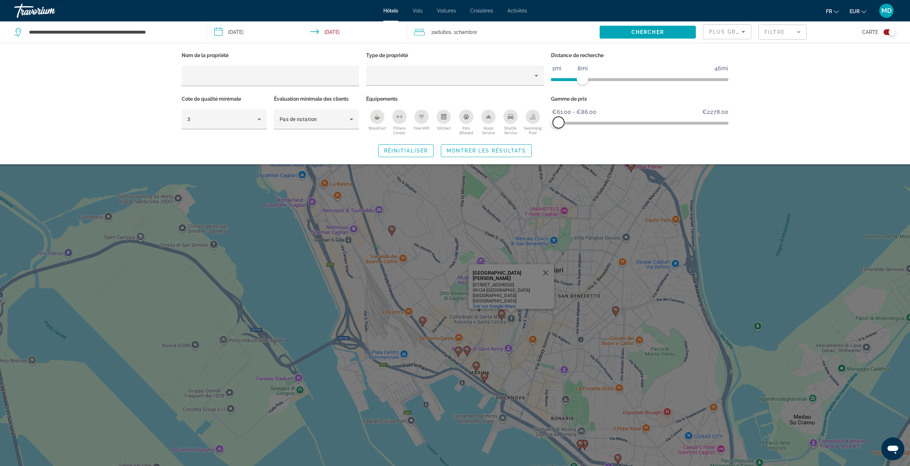
click at [558, 123] on span "ngx-slider-max" at bounding box center [558, 122] width 11 height 11
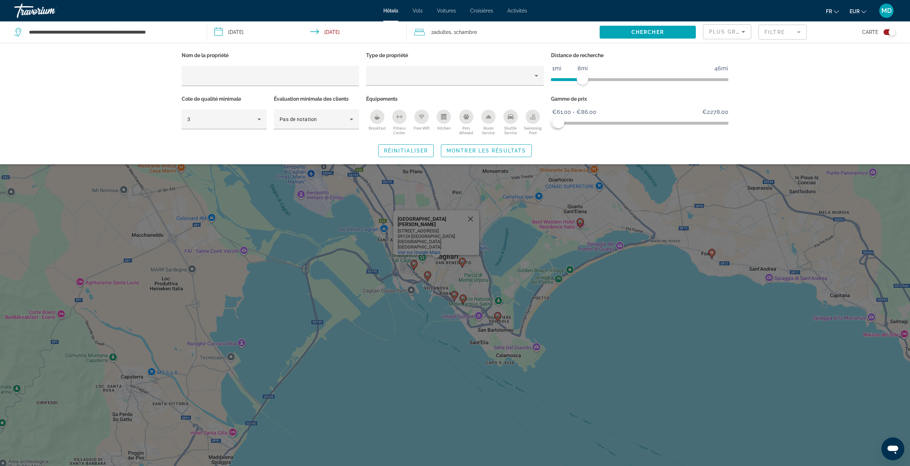
click at [543, 192] on div "Search widget" at bounding box center [455, 286] width 910 height 359
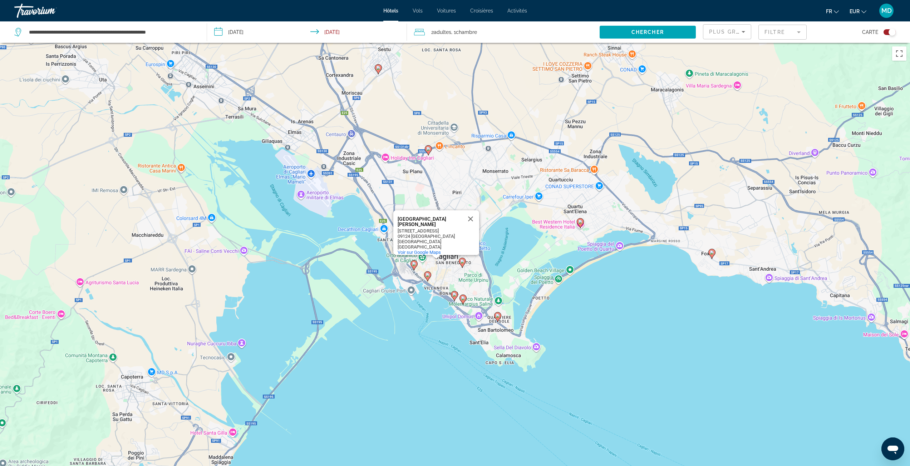
click at [500, 317] on icon "Main content" at bounding box center [497, 316] width 6 height 9
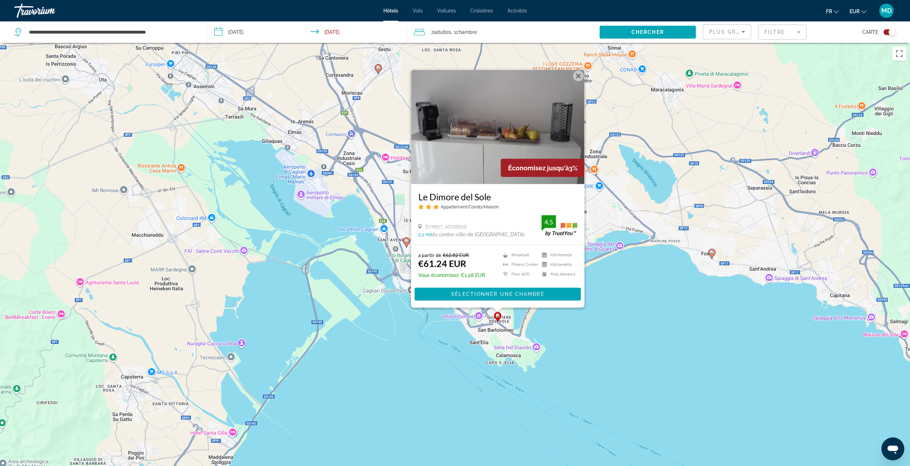
click at [578, 77] on button "Fermer" at bounding box center [578, 75] width 11 height 11
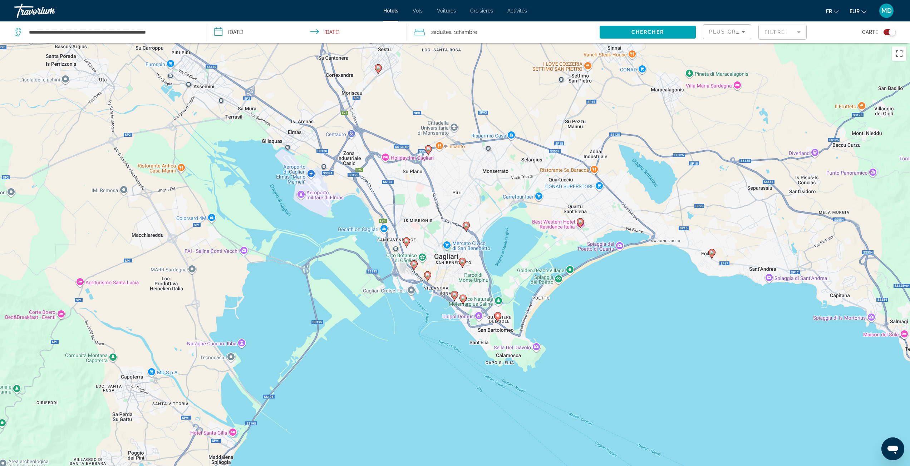
click at [465, 297] on icon "Main content" at bounding box center [462, 299] width 6 height 9
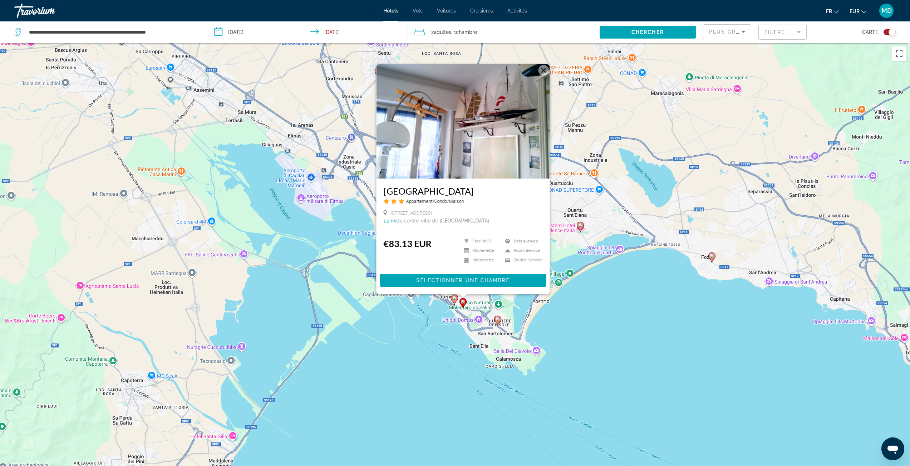
click at [455, 298] on image "Main content" at bounding box center [454, 298] width 4 height 4
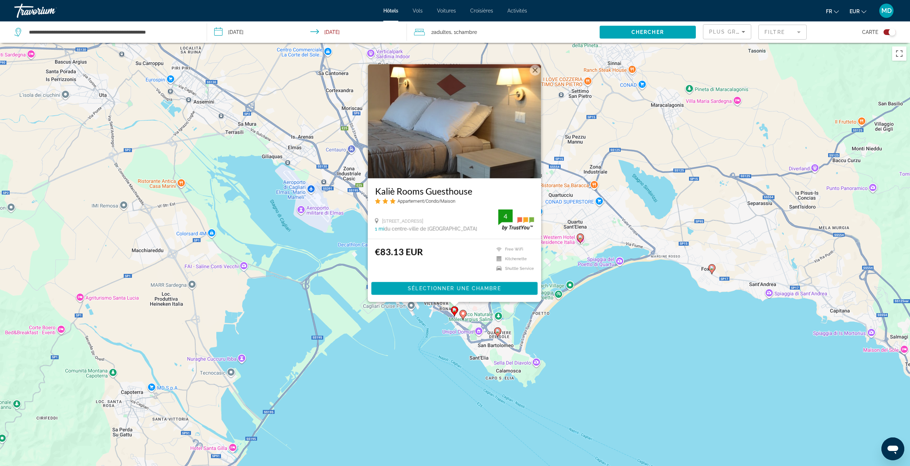
click at [422, 318] on div "Pour activer le glissement avec le clavier, appuyez sur Alt+Entrée. Une fois ce…" at bounding box center [455, 276] width 910 height 466
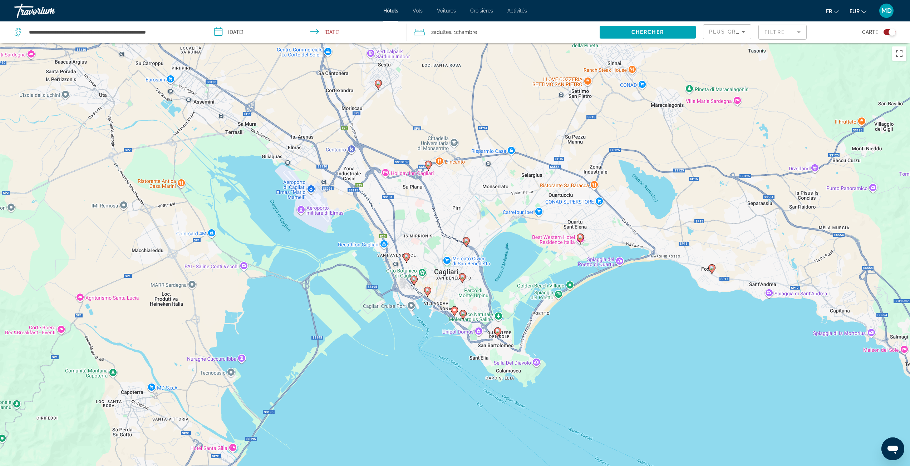
click at [460, 278] on image "Main content" at bounding box center [462, 277] width 4 height 4
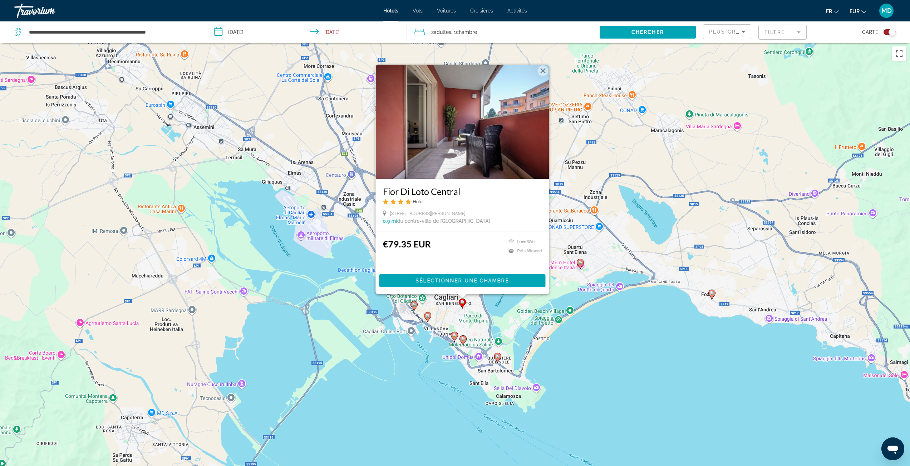
click at [513, 293] on div "€79.35 EUR Free WiFi Pets Allowed Sélectionner une chambre" at bounding box center [461, 263] width 173 height 63
click at [482, 279] on span "Sélectionner une chambre" at bounding box center [461, 281] width 93 height 6
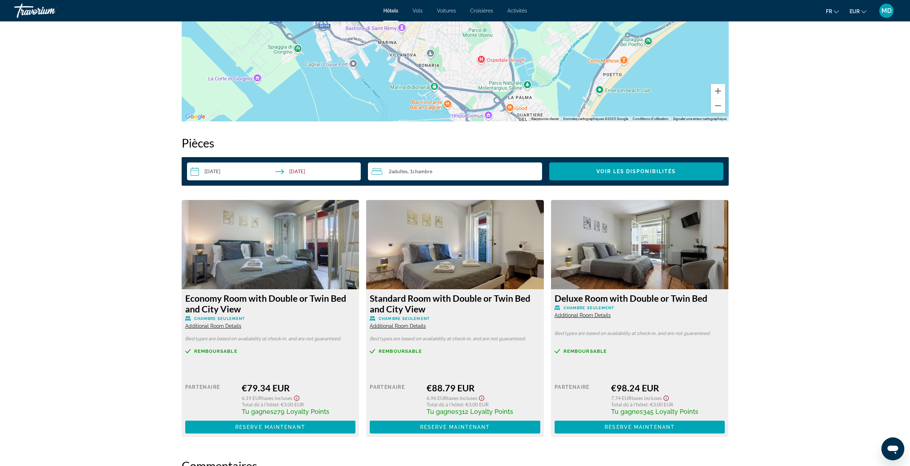
scroll to position [869, 0]
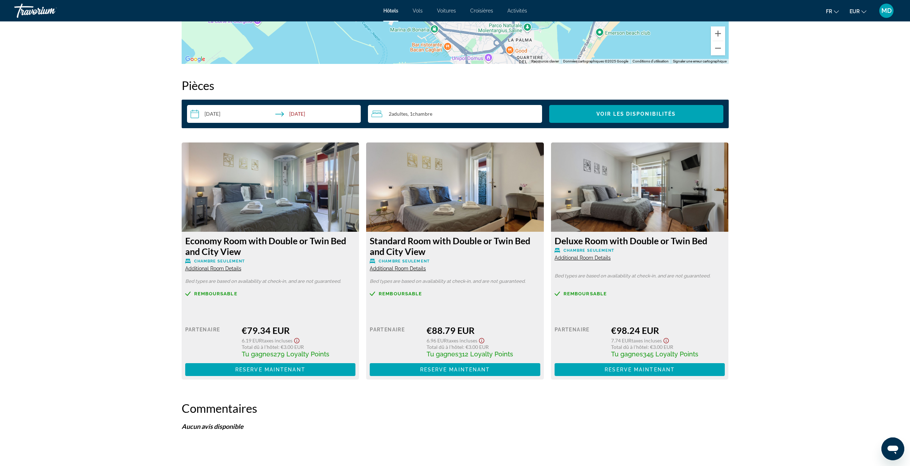
click at [200, 293] on span "Remboursable" at bounding box center [215, 294] width 43 height 5
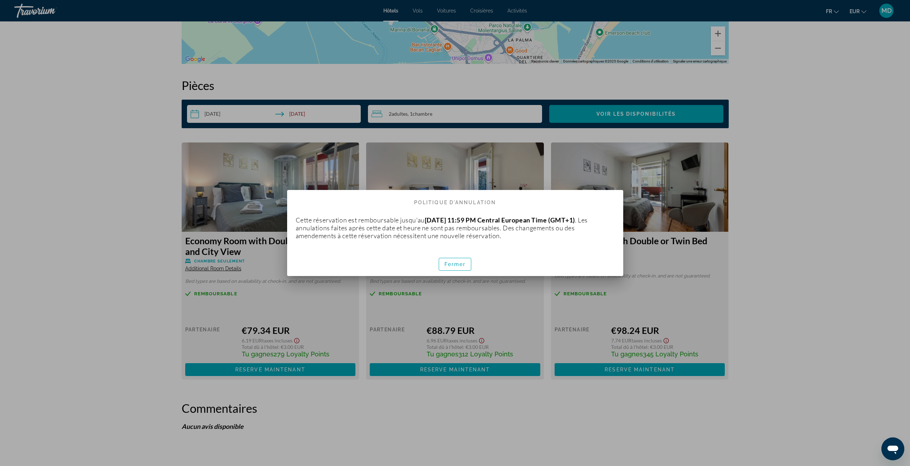
click at [202, 305] on div at bounding box center [455, 233] width 910 height 466
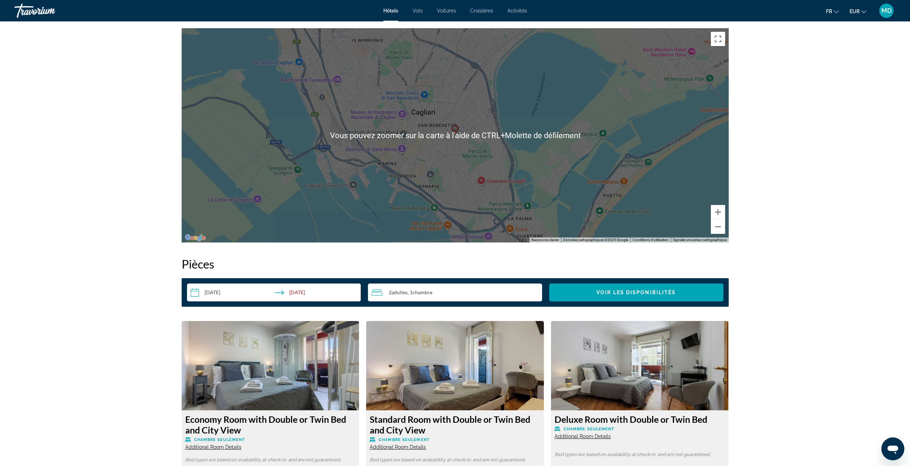
scroll to position [726, 0]
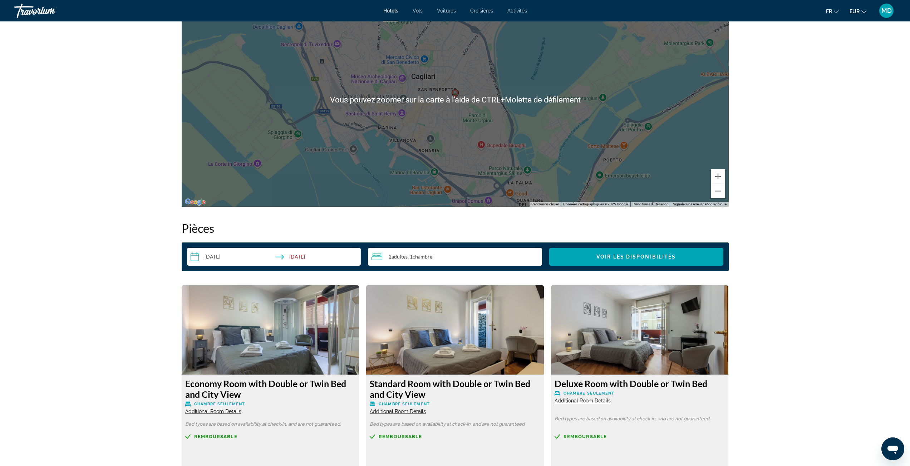
click at [714, 194] on button "Zoom arrière" at bounding box center [717, 191] width 14 height 14
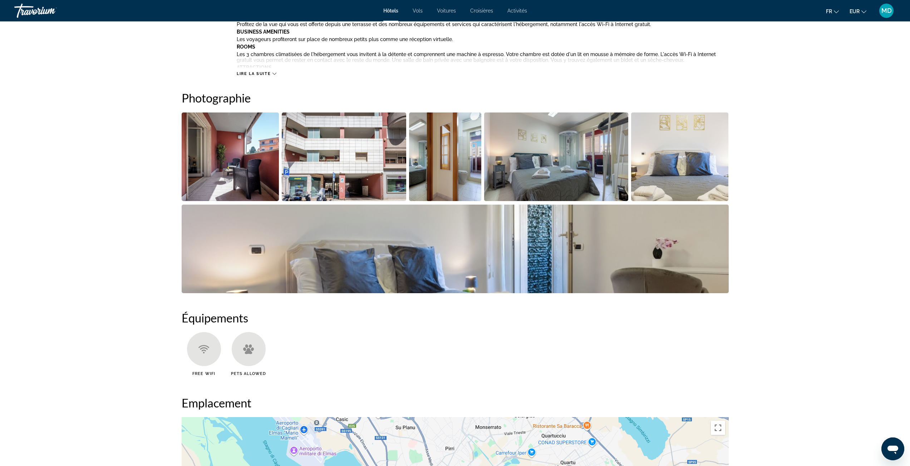
scroll to position [297, 0]
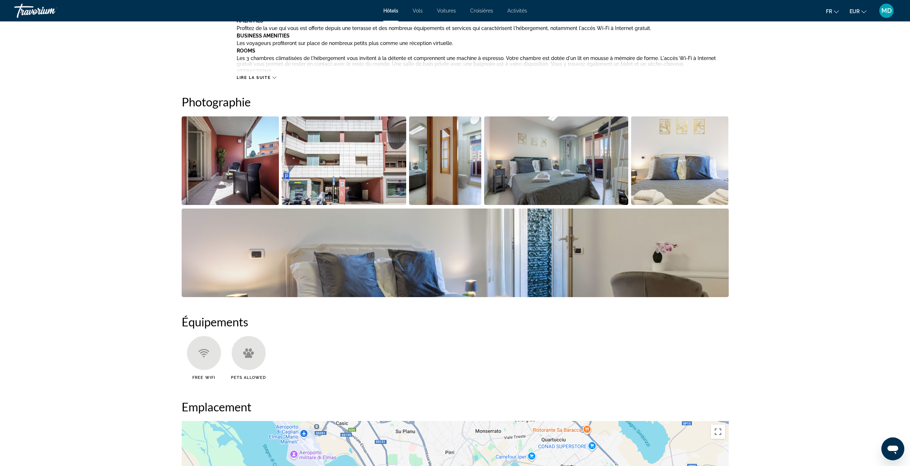
click at [271, 173] on img "Open full-screen image slider" at bounding box center [231, 161] width 98 height 89
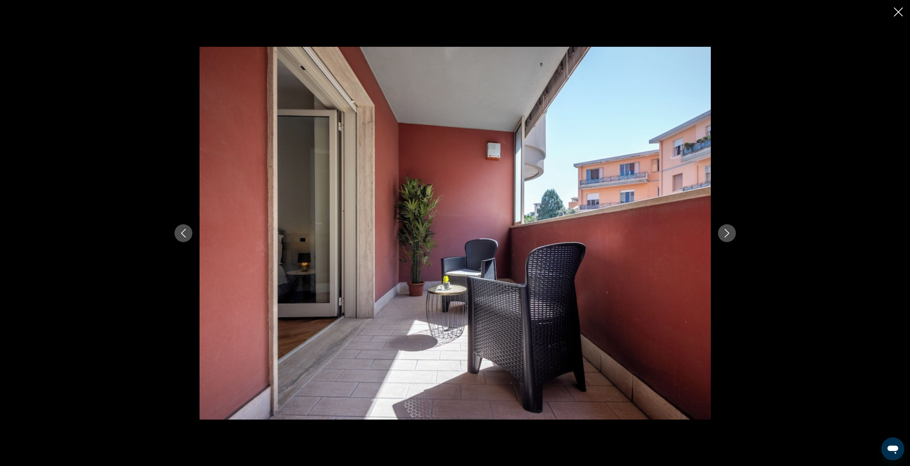
click at [729, 235] on icon "Next image" at bounding box center [726, 233] width 9 height 9
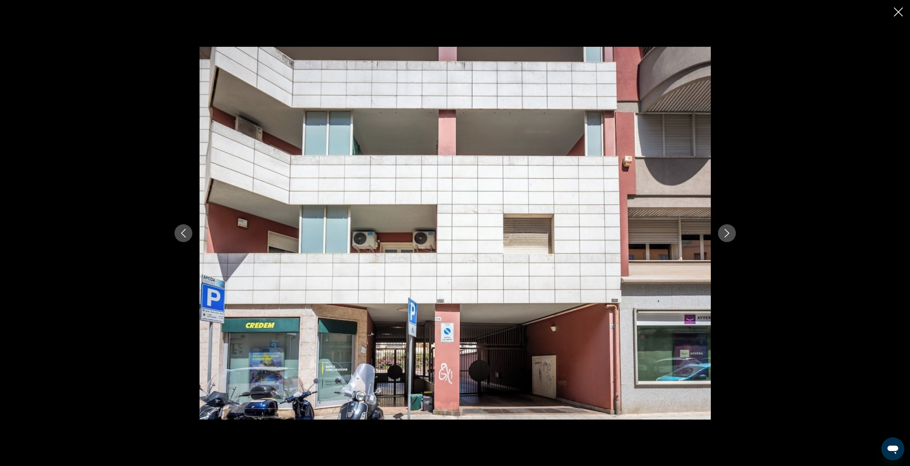
click at [729, 235] on icon "Next image" at bounding box center [726, 233] width 9 height 9
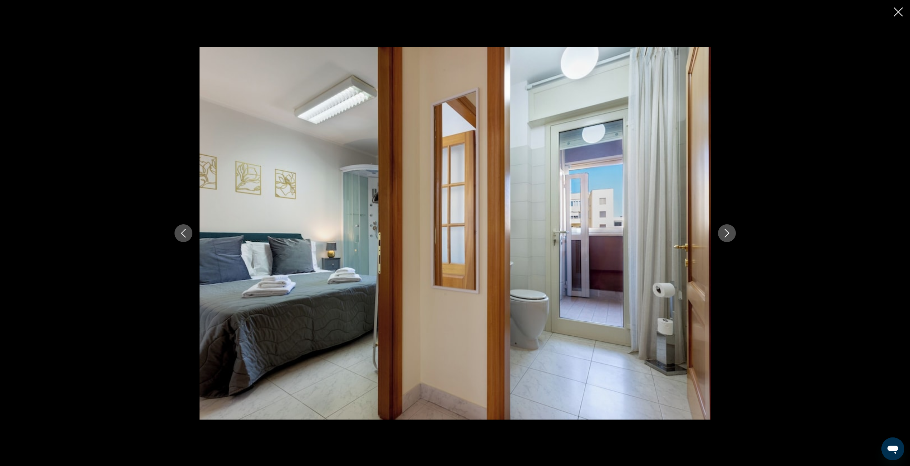
click at [729, 235] on icon "Next image" at bounding box center [726, 233] width 9 height 9
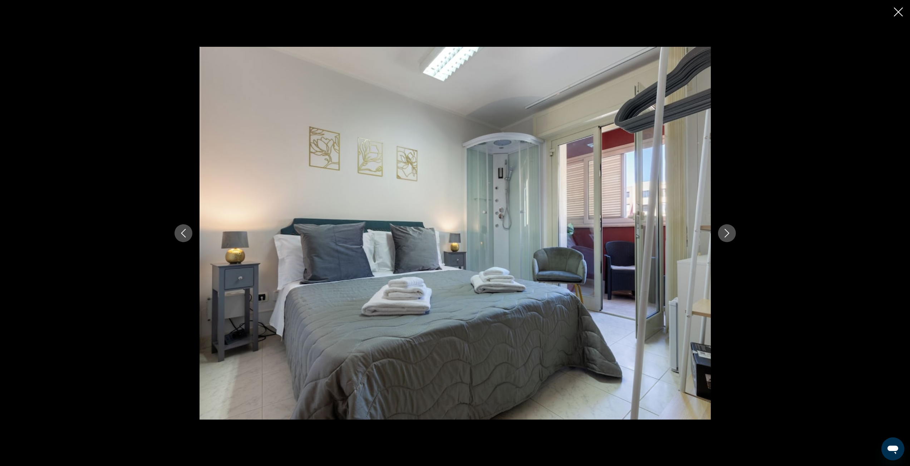
click at [729, 235] on icon "Next image" at bounding box center [726, 233] width 9 height 9
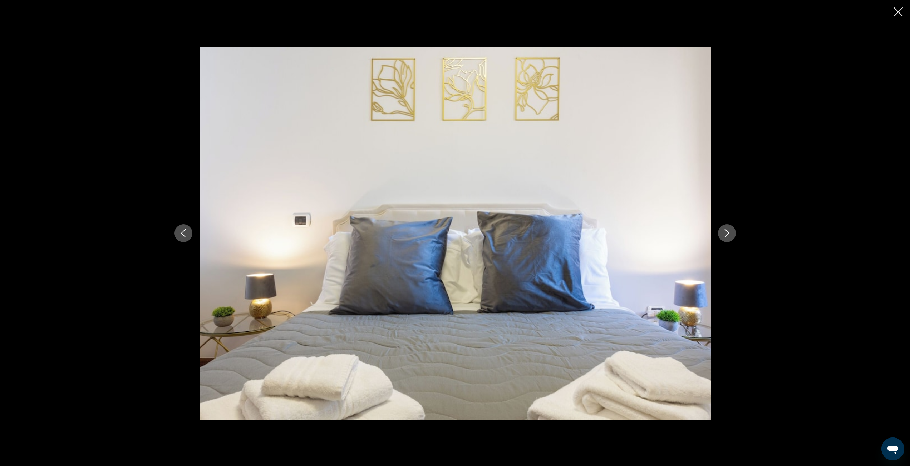
click at [898, 10] on icon "Close slideshow" at bounding box center [897, 12] width 9 height 9
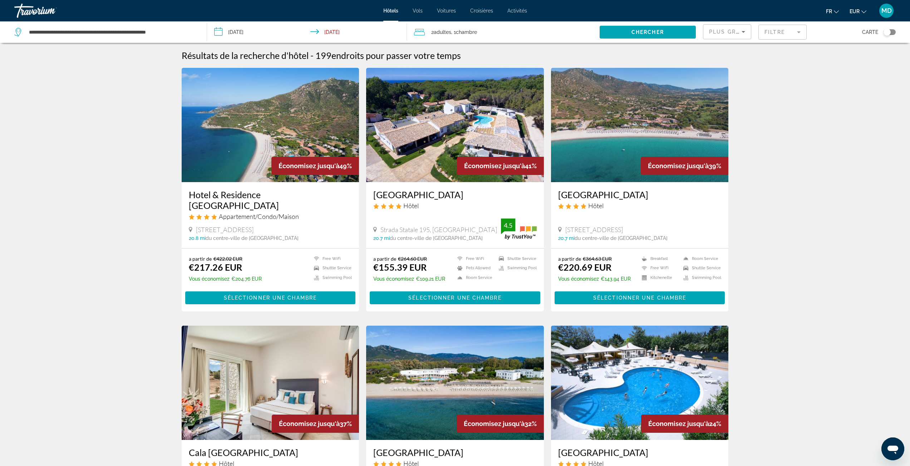
click at [771, 30] on mat-form-field "Filtre" at bounding box center [782, 32] width 48 height 15
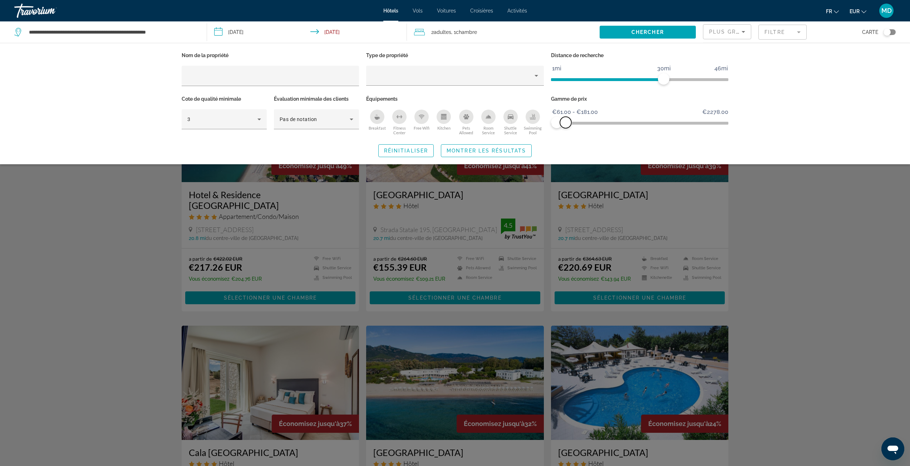
drag, startPoint x: 722, startPoint y: 123, endPoint x: 565, endPoint y: 125, distance: 156.2
click at [565, 125] on span "ngx-slider-max" at bounding box center [565, 122] width 11 height 11
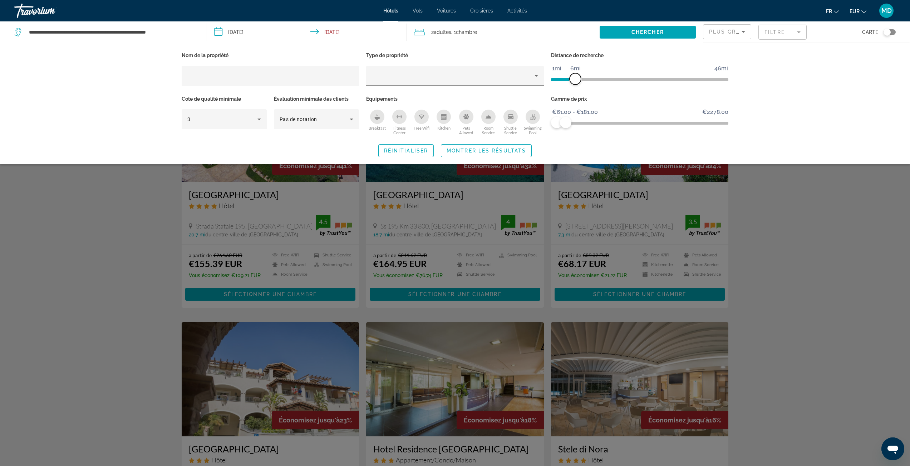
drag, startPoint x: 664, startPoint y: 75, endPoint x: 573, endPoint y: 89, distance: 91.5
click at [573, 89] on div "Distance de recherche 1mi 46mi 6mi" at bounding box center [639, 72] width 185 height 44
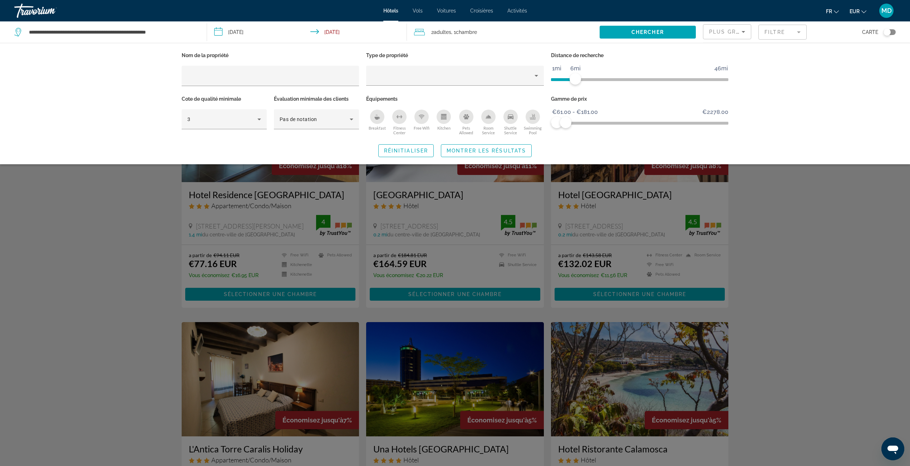
click at [739, 223] on div "Search widget" at bounding box center [455, 286] width 910 height 359
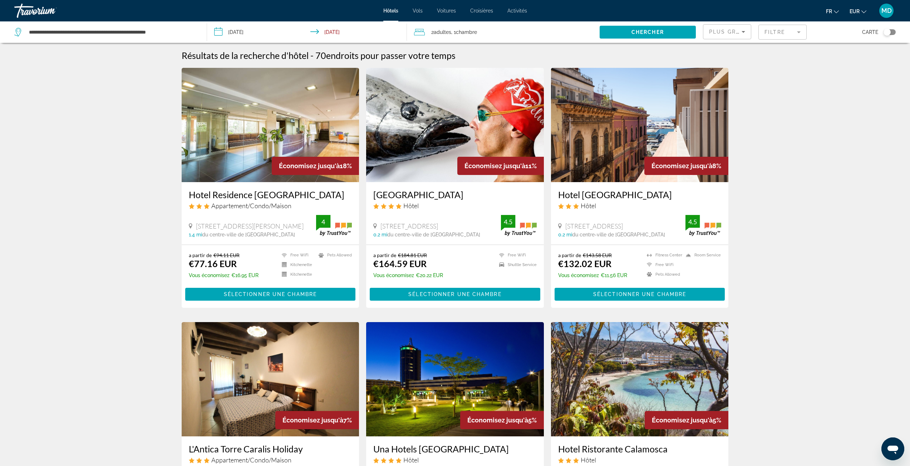
click at [781, 30] on mat-form-field "Filtre" at bounding box center [782, 32] width 48 height 15
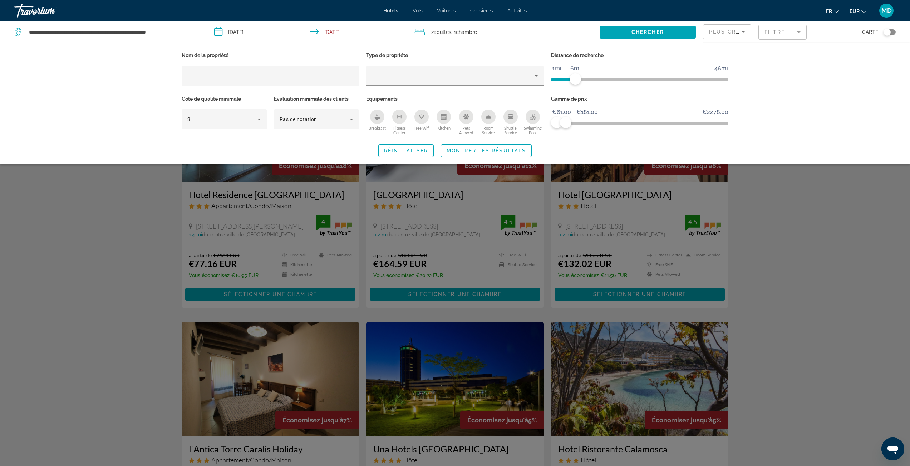
click at [531, 114] on div "Swimming Pool" at bounding box center [532, 117] width 14 height 14
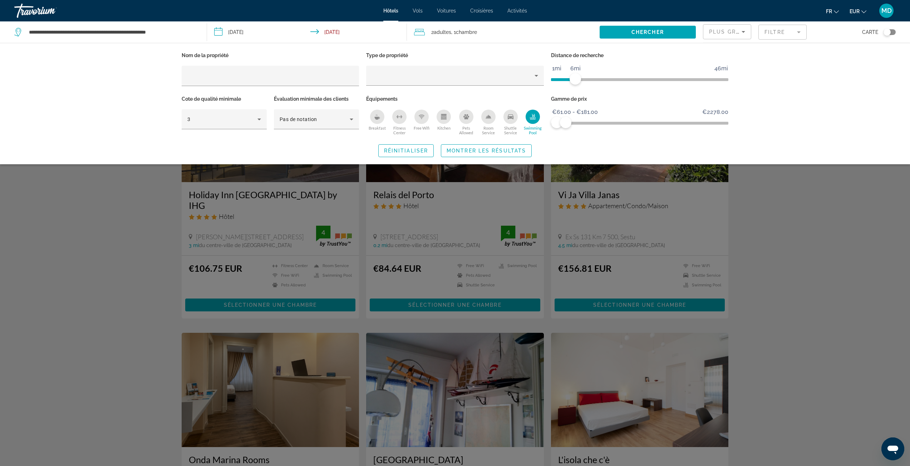
click at [773, 211] on div "Search widget" at bounding box center [455, 286] width 910 height 359
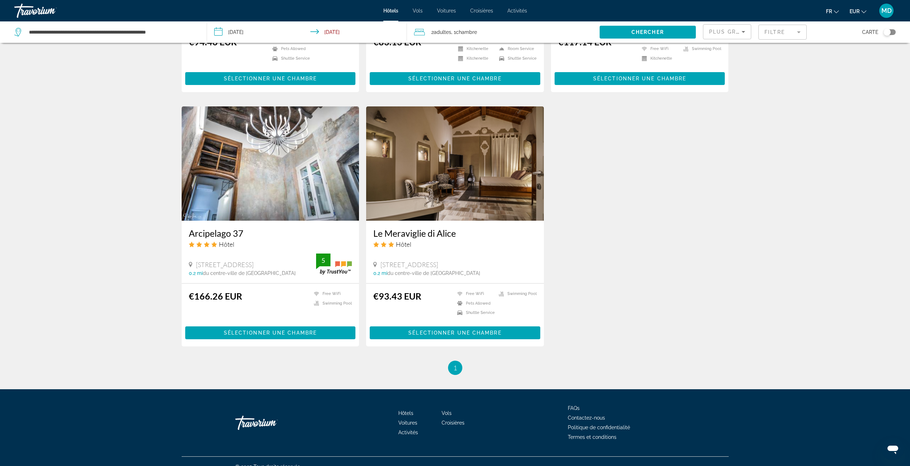
scroll to position [267, 0]
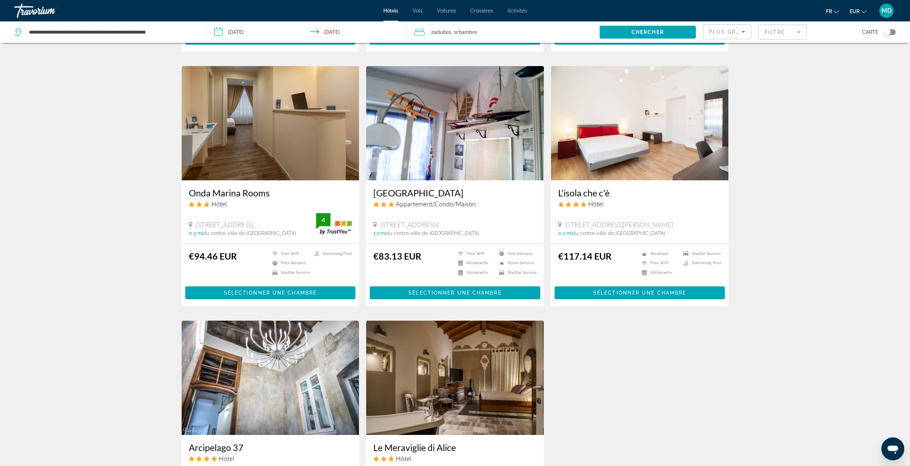
click at [780, 36] on mat-form-field "Filtre" at bounding box center [782, 32] width 48 height 15
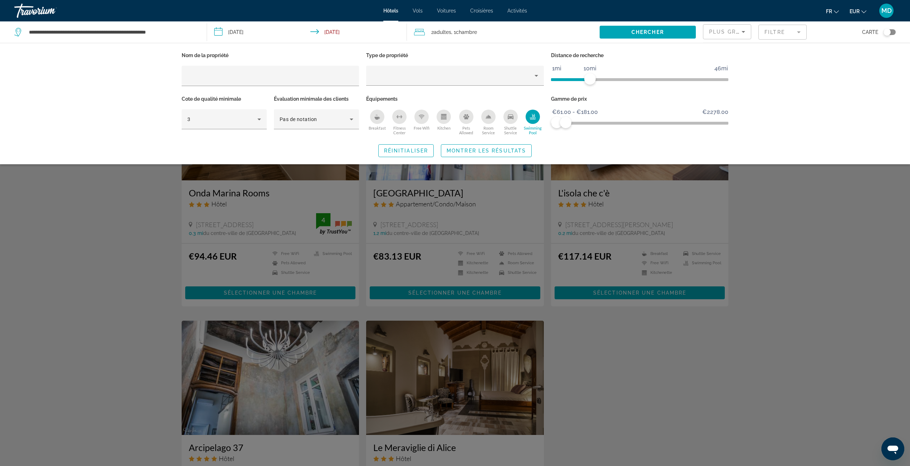
click at [591, 80] on span "ngx-slider" at bounding box center [640, 79] width 178 height 3
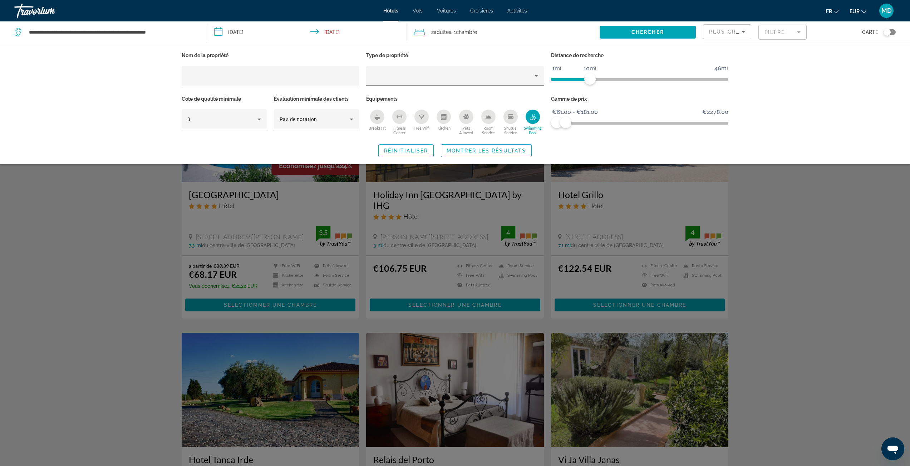
click at [788, 196] on div "Search widget" at bounding box center [455, 286] width 910 height 359
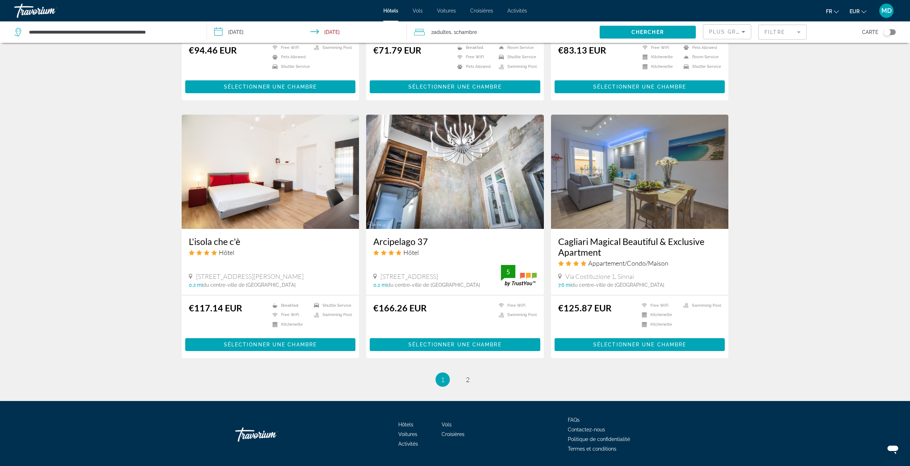
scroll to position [739, 0]
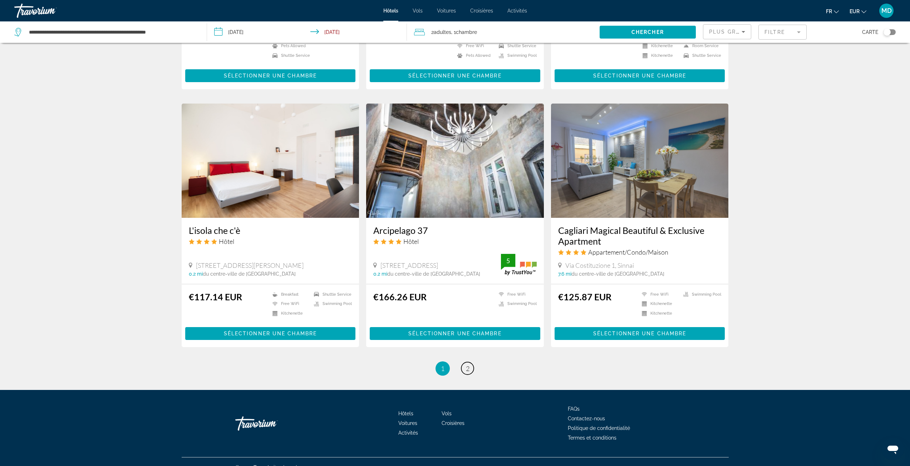
click at [472, 362] on link "page 2" at bounding box center [467, 368] width 13 height 13
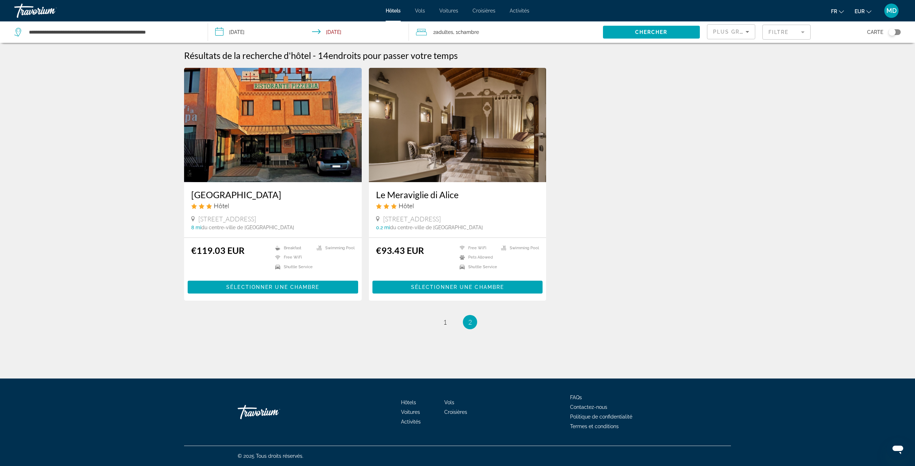
click at [450, 197] on h3 "Le Meraviglie di Alice" at bounding box center [457, 194] width 163 height 11
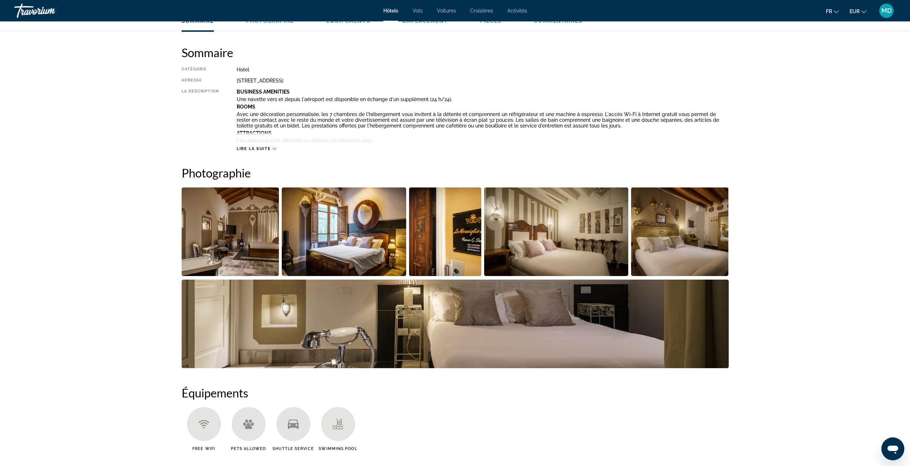
scroll to position [214, 0]
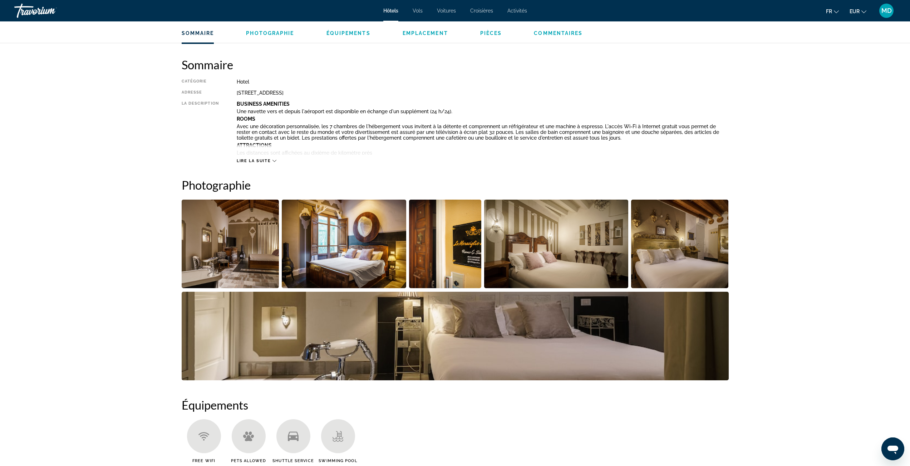
click at [261, 157] on div "Lire la suite" at bounding box center [483, 154] width 492 height 20
click at [268, 161] on span "Lire la suite" at bounding box center [254, 161] width 34 height 5
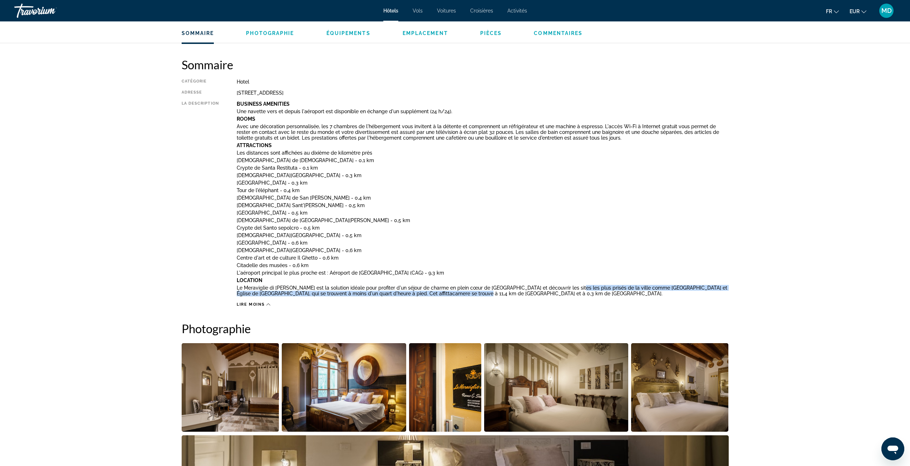
drag, startPoint x: 457, startPoint y: 293, endPoint x: 562, endPoint y: 285, distance: 105.0
click at [562, 285] on p "Le Meraviglie di [PERSON_NAME] est la solution idéale pour profiter d'un séjour…" at bounding box center [483, 290] width 492 height 11
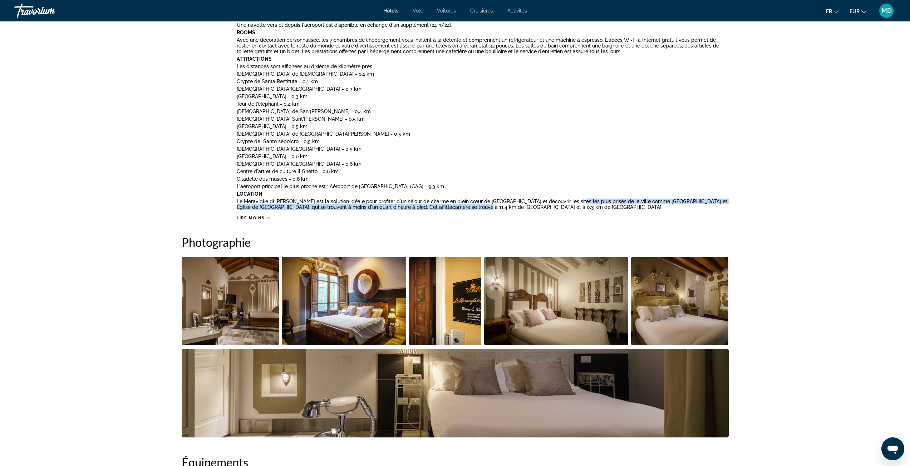
scroll to position [322, 0]
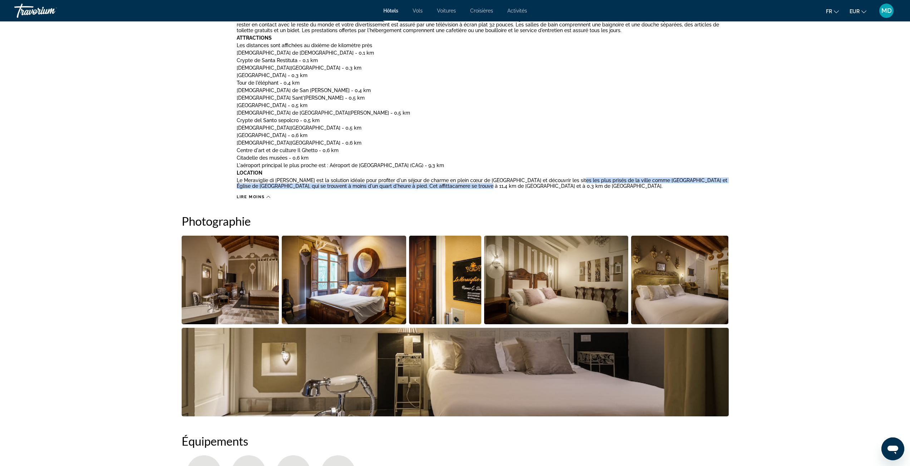
click at [384, 264] on img "Open full-screen image slider" at bounding box center [344, 280] width 124 height 89
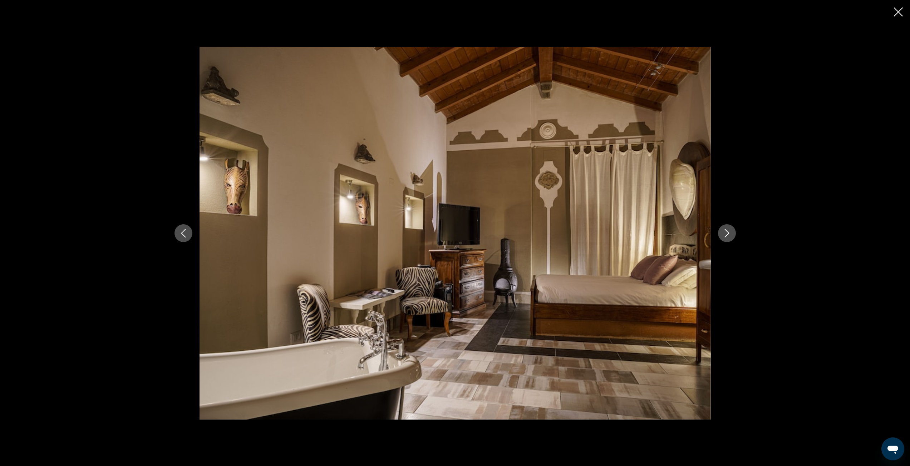
click at [727, 240] on button "Next image" at bounding box center [727, 233] width 18 height 18
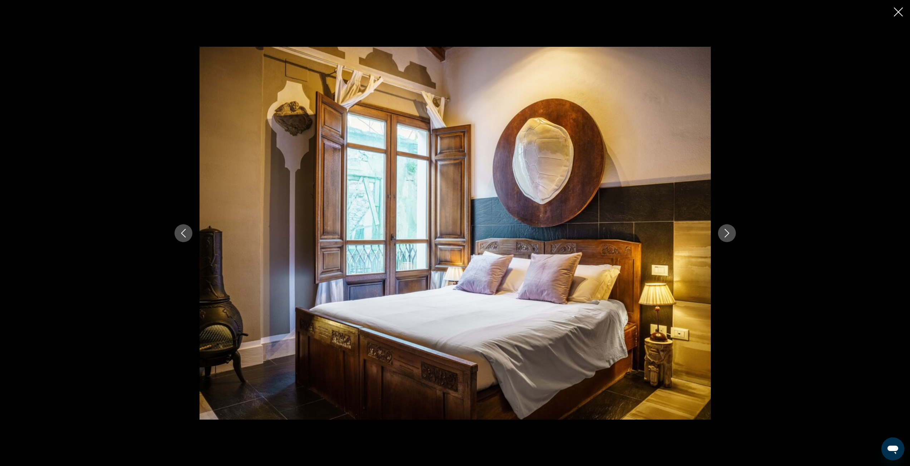
click at [727, 240] on button "Next image" at bounding box center [727, 233] width 18 height 18
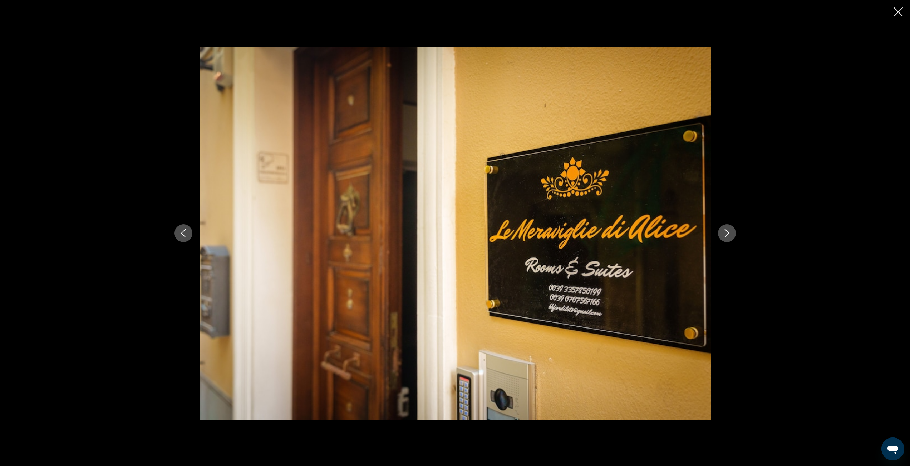
click at [720, 241] on div "prev next" at bounding box center [454, 233] width 575 height 373
click at [901, 16] on button "Close slideshow" at bounding box center [897, 12] width 9 height 11
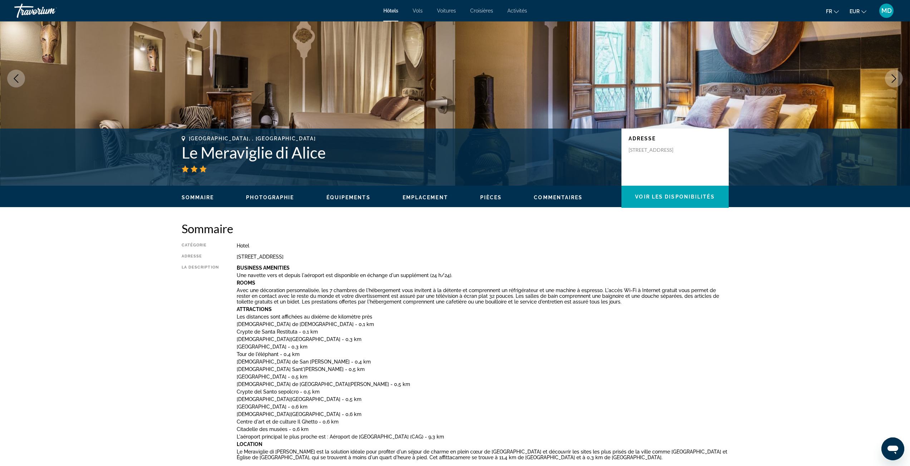
scroll to position [0, 0]
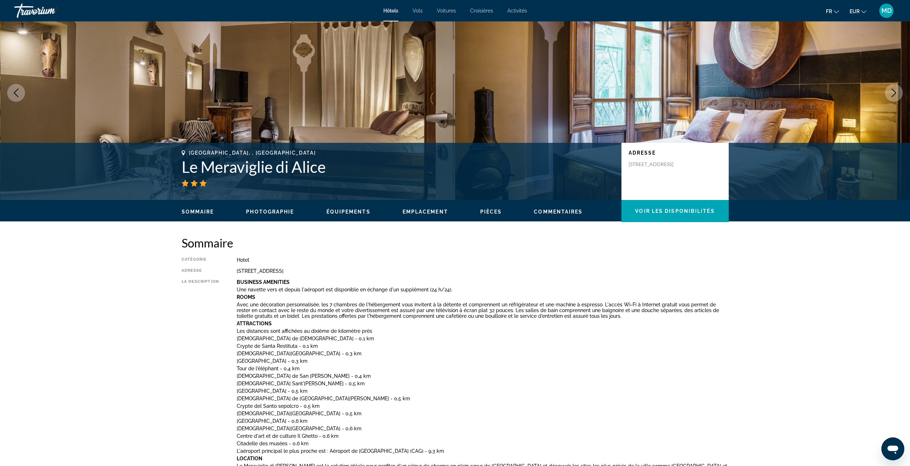
click at [421, 211] on span "Emplacement" at bounding box center [424, 212] width 45 height 6
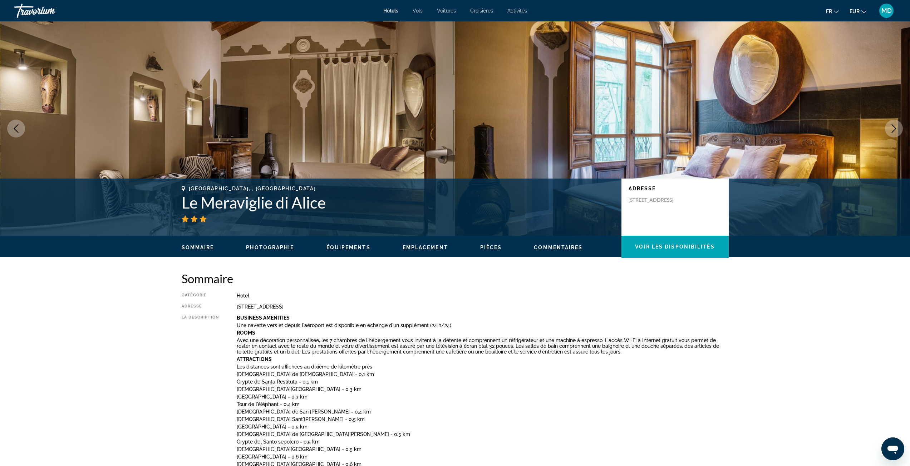
click at [249, 203] on h1 "Le Meraviglie di Alice" at bounding box center [398, 202] width 432 height 19
copy div "Le Meraviglie di Alice"
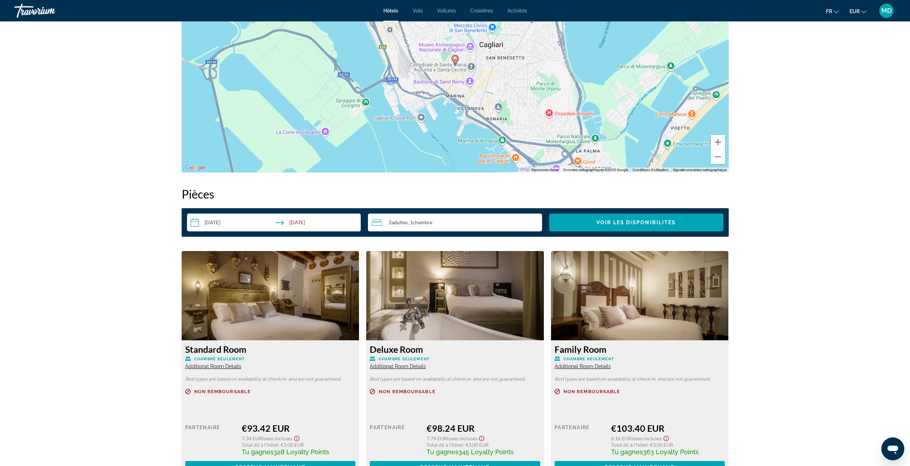
scroll to position [893, 0]
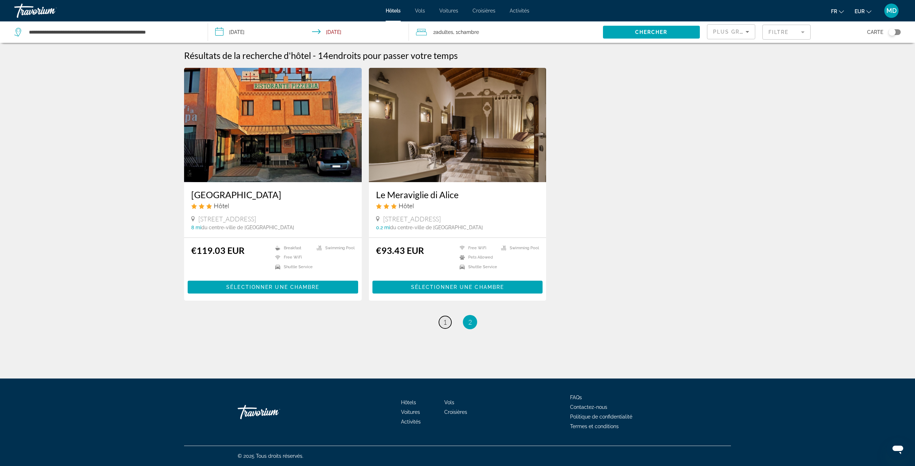
click at [448, 322] on link "page 1" at bounding box center [445, 322] width 13 height 13
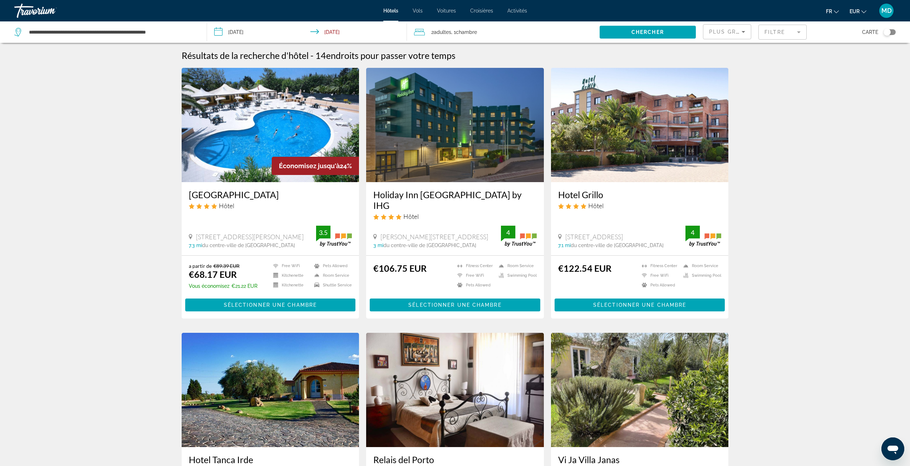
click at [772, 34] on mat-form-field "Filtre" at bounding box center [782, 32] width 48 height 15
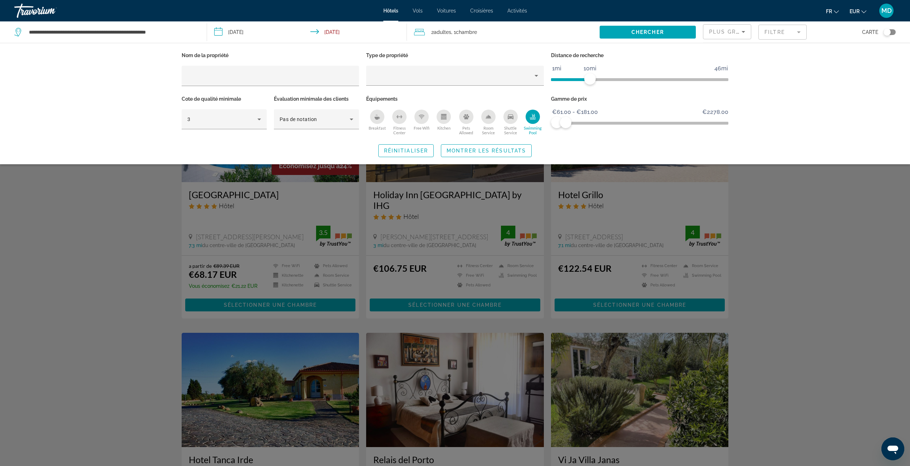
click at [532, 118] on icon "Swimming Pool" at bounding box center [533, 117] width 6 height 6
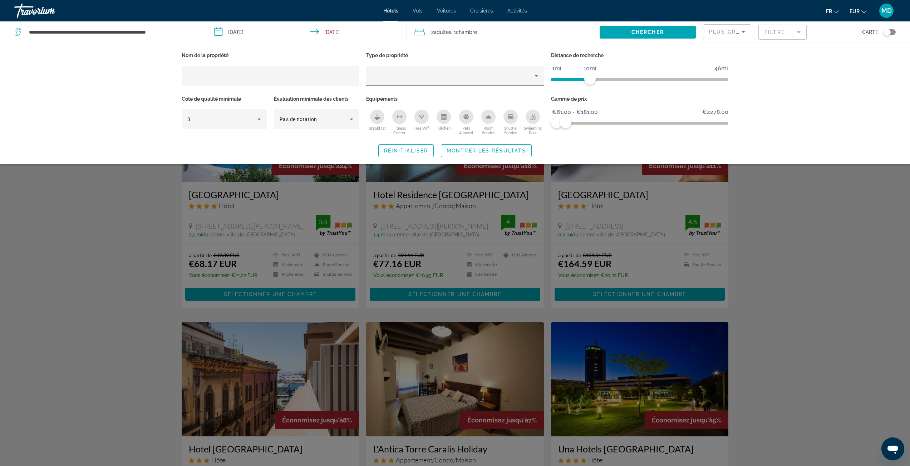
click at [837, 255] on div "Search widget" at bounding box center [455, 286] width 910 height 359
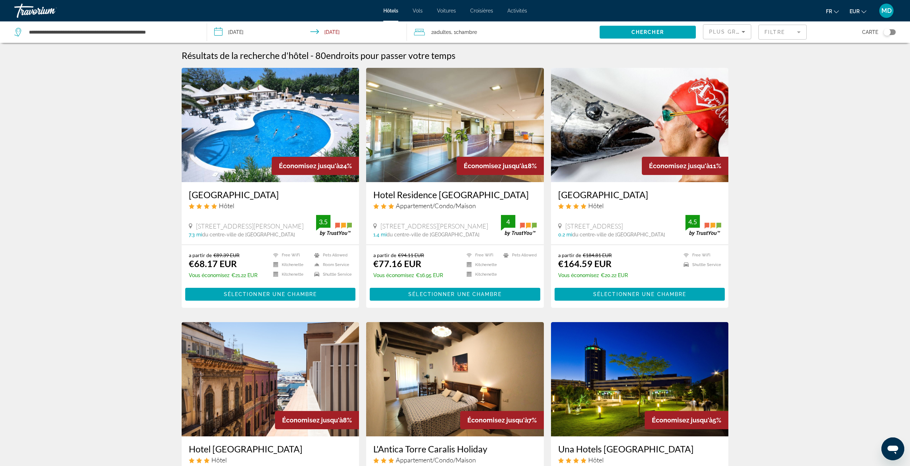
click at [726, 37] on div "Plus grandes économies" at bounding box center [727, 35] width 36 height 20
click at [729, 79] on mat-option "Distance" at bounding box center [727, 76] width 48 height 17
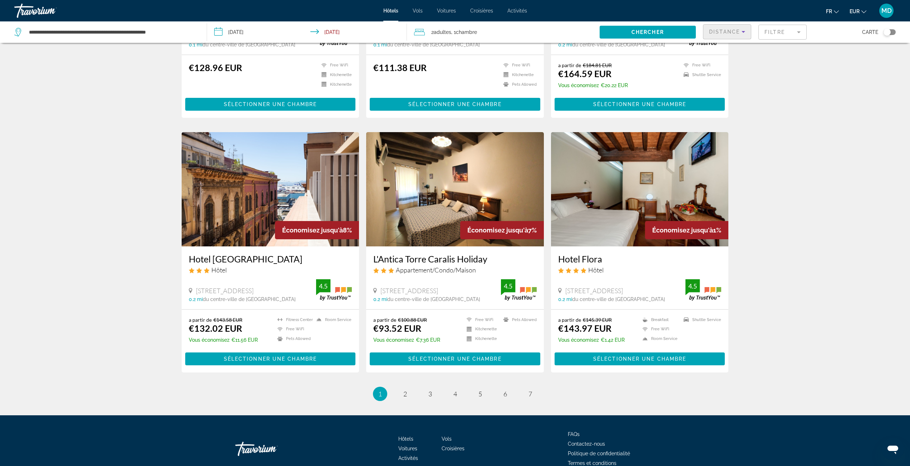
scroll to position [715, 0]
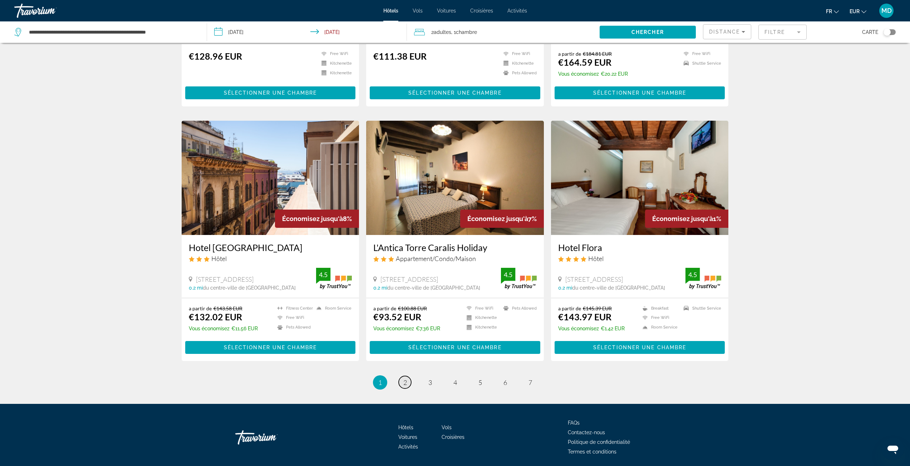
click at [401, 376] on link "page 2" at bounding box center [404, 382] width 13 height 13
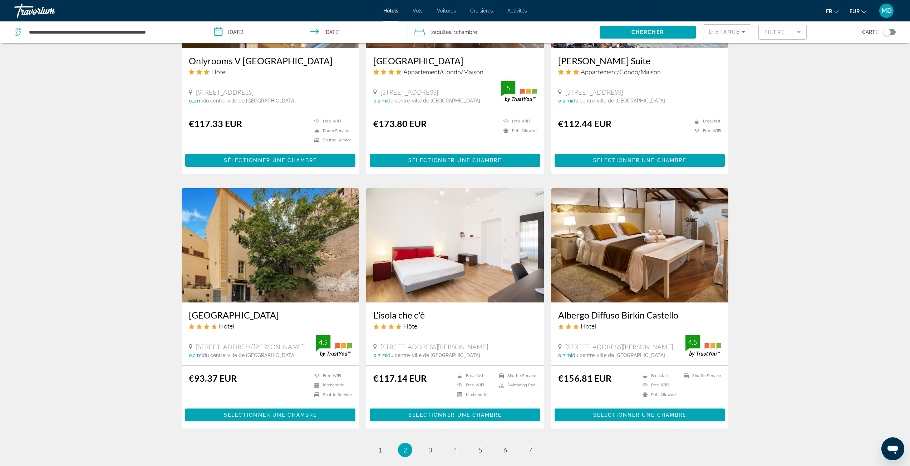
scroll to position [679, 0]
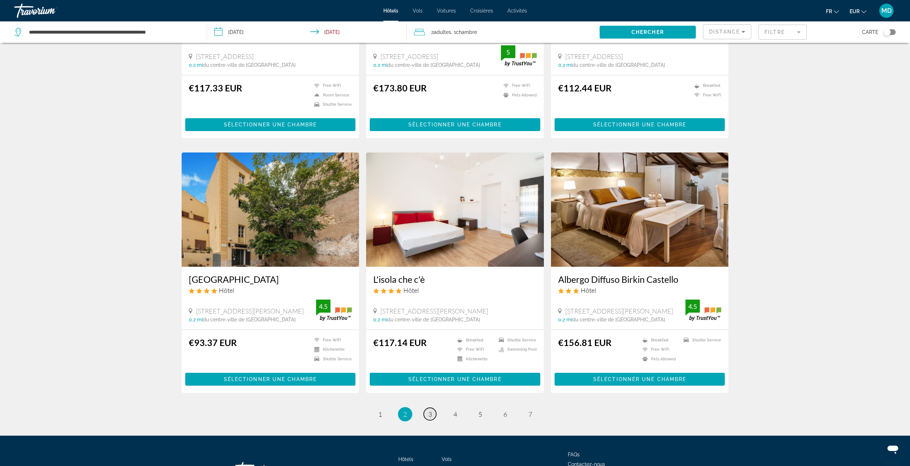
click at [432, 415] on link "page 3" at bounding box center [430, 414] width 13 height 13
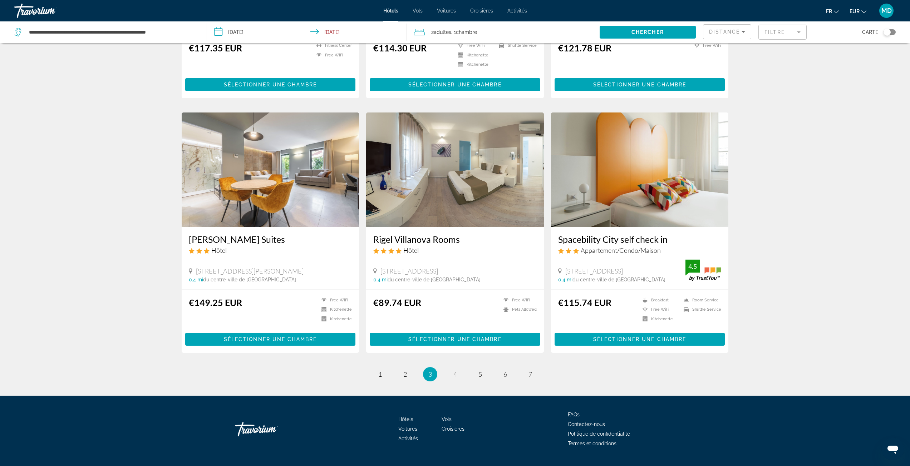
scroll to position [736, 0]
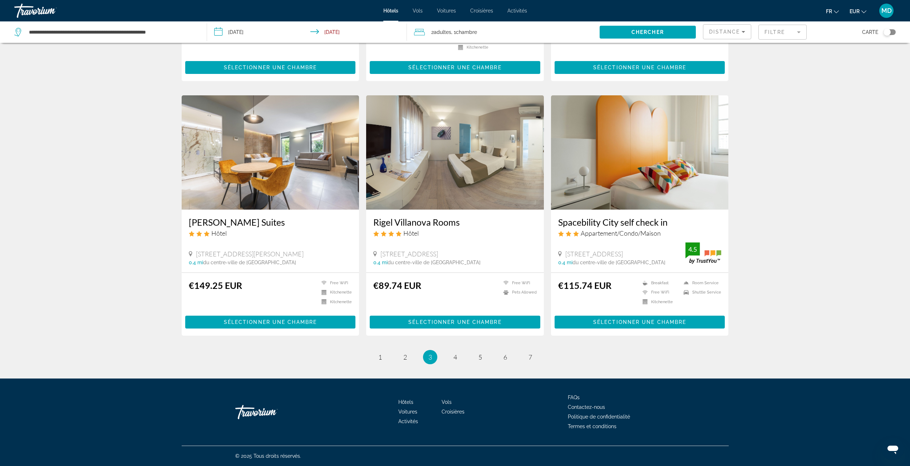
click at [765, 31] on mat-form-field "Filtre" at bounding box center [782, 32] width 48 height 15
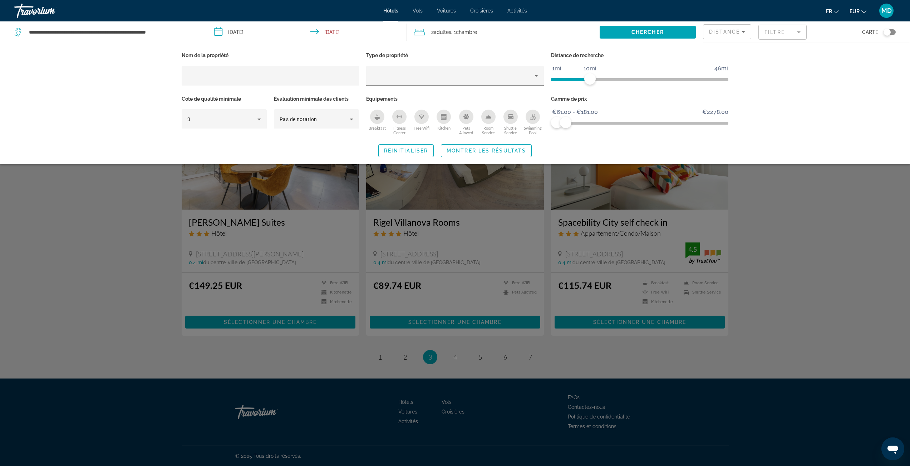
click at [538, 113] on div "Swimming Pool" at bounding box center [532, 117] width 14 height 14
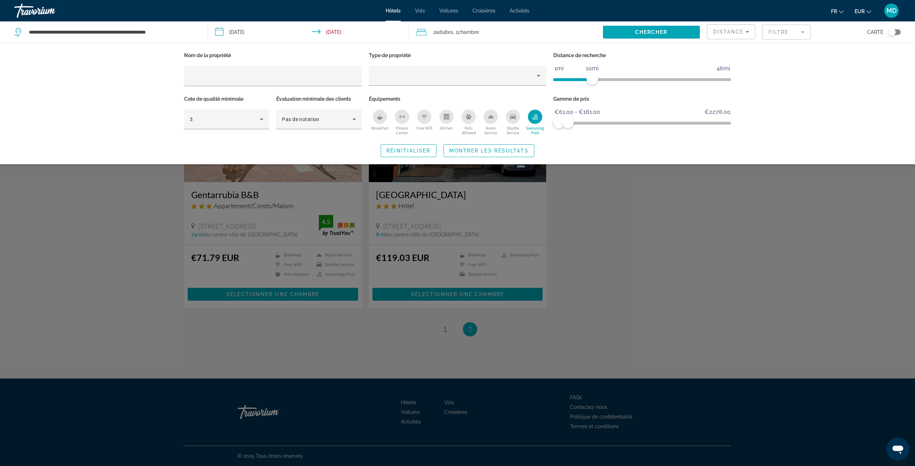
click at [614, 218] on div "Search widget" at bounding box center [457, 286] width 915 height 359
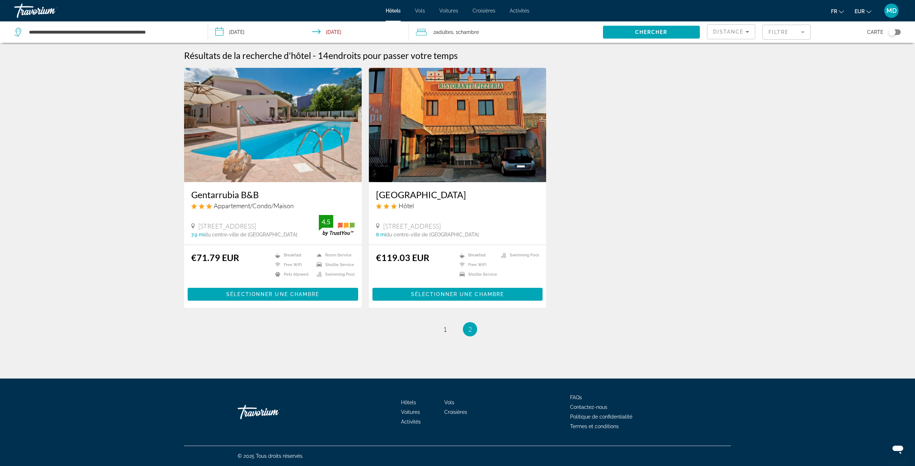
click at [895, 34] on div "Toggle map" at bounding box center [894, 32] width 12 height 6
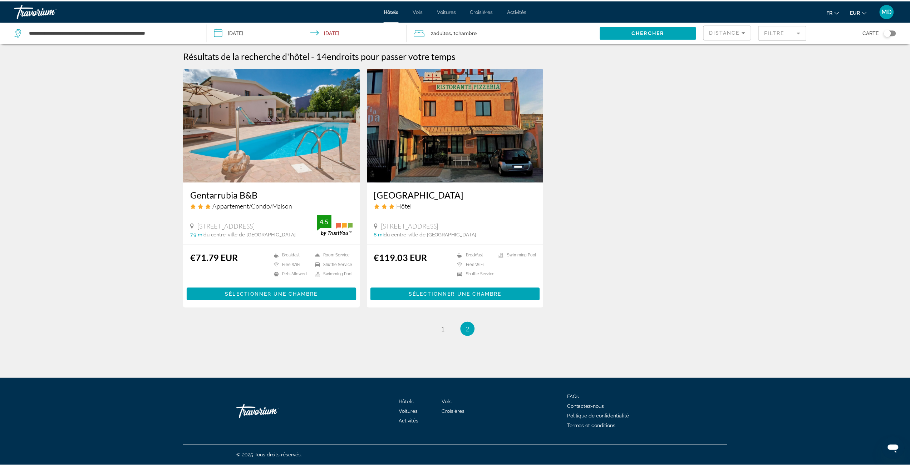
scroll to position [43, 0]
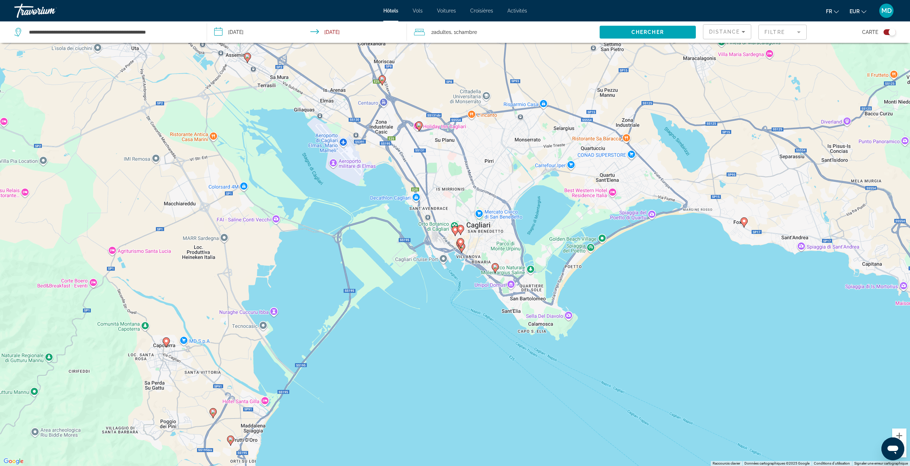
click at [457, 231] on gmp-advanced-marker "Main content" at bounding box center [460, 230] width 7 height 11
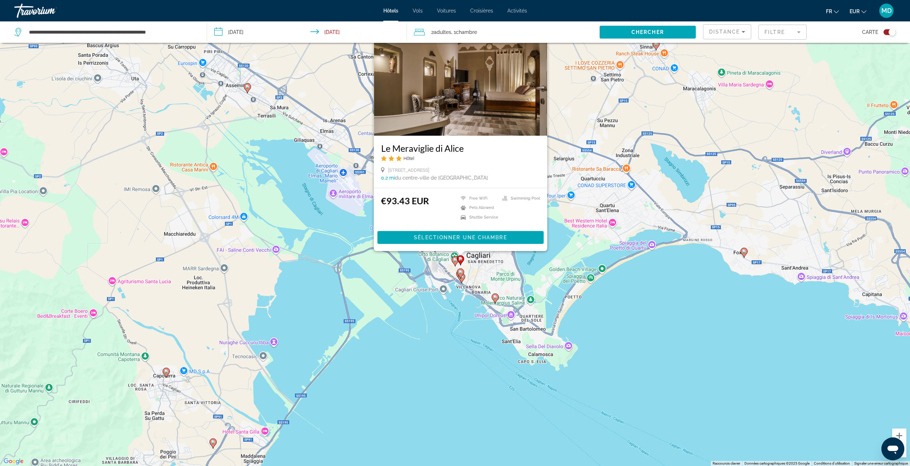
click at [461, 259] on image "Main content" at bounding box center [460, 259] width 4 height 4
click at [489, 270] on div "Pour activer le glissement avec le clavier, appuyez sur Alt+Entrée. Une fois ce…" at bounding box center [455, 233] width 910 height 466
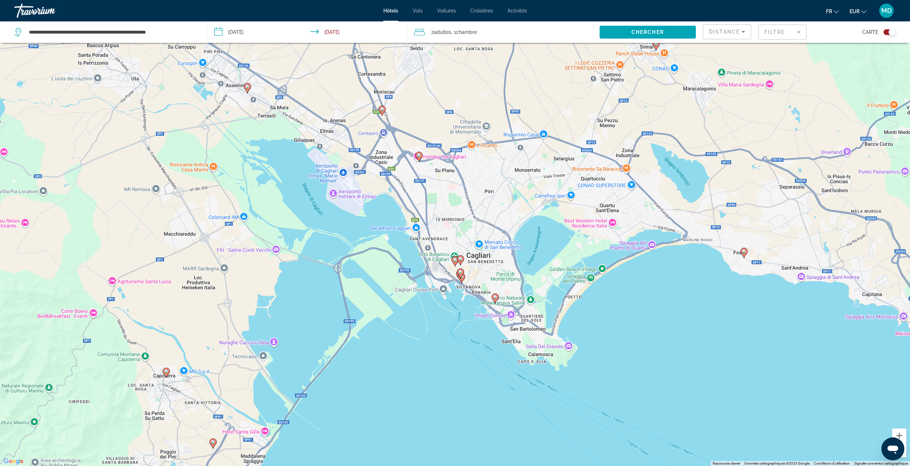
click at [379, 107] on gmp-advanced-marker "Main content" at bounding box center [381, 110] width 7 height 11
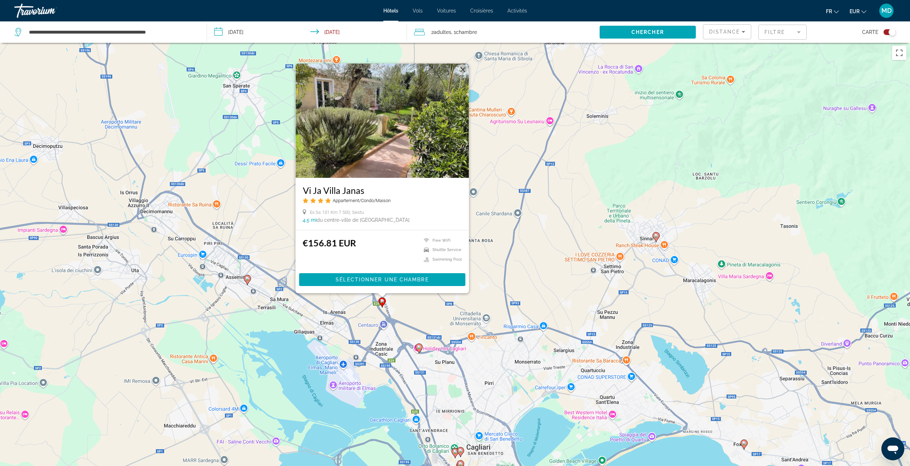
scroll to position [0, 0]
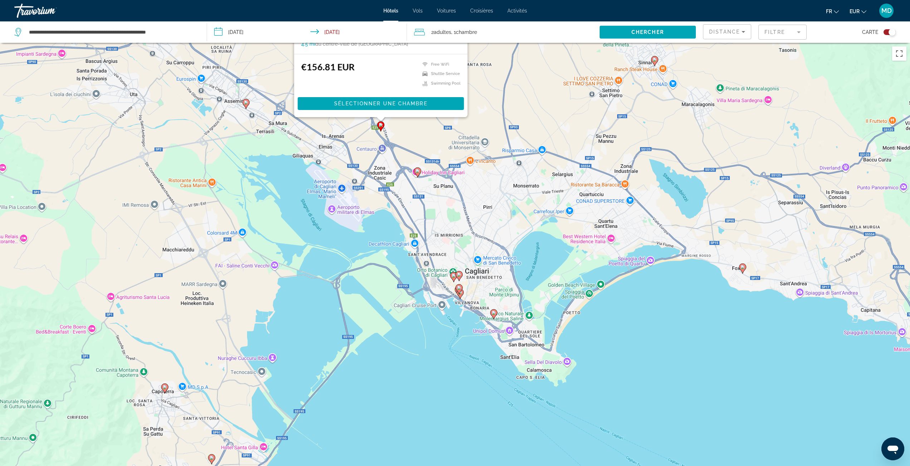
drag, startPoint x: 513, startPoint y: 357, endPoint x: 510, endPoint y: 163, distance: 194.1
click at [510, 163] on div "Pour activer le glissement avec le clavier, appuyez sur Alt+Entrée. Une fois ce…" at bounding box center [455, 276] width 910 height 466
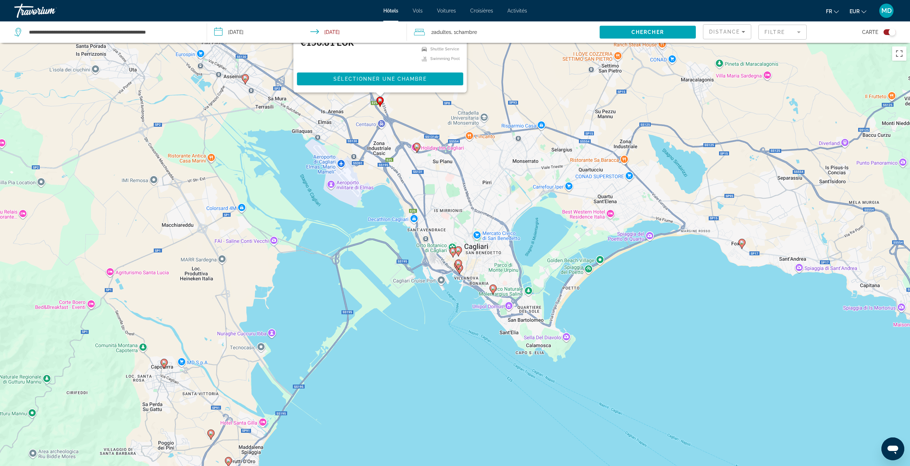
click at [492, 290] on image "Main content" at bounding box center [493, 288] width 4 height 4
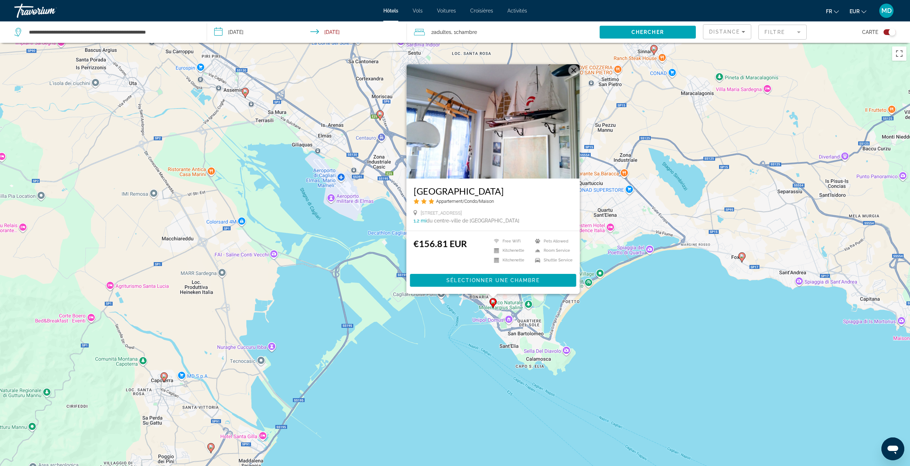
click at [456, 301] on div "Pour activer le glissement avec le clavier, appuyez sur Alt+Entrée. Une fois ce…" at bounding box center [455, 276] width 910 height 466
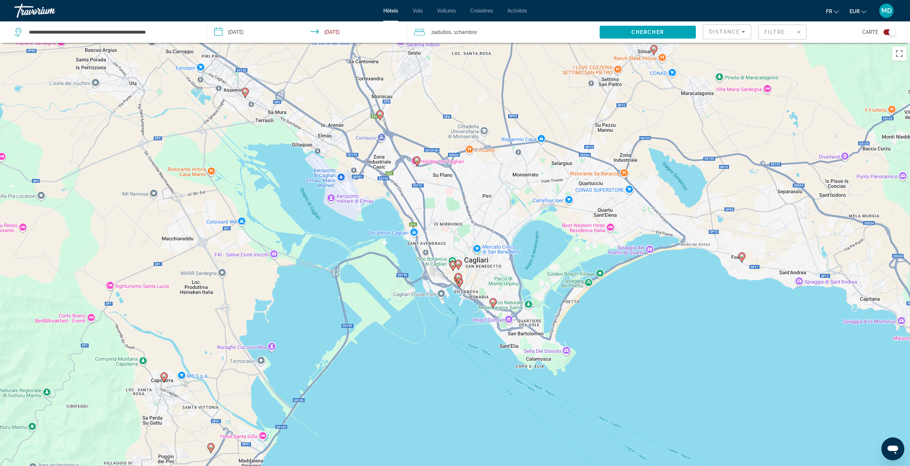
click at [457, 278] on image "Main content" at bounding box center [458, 277] width 4 height 4
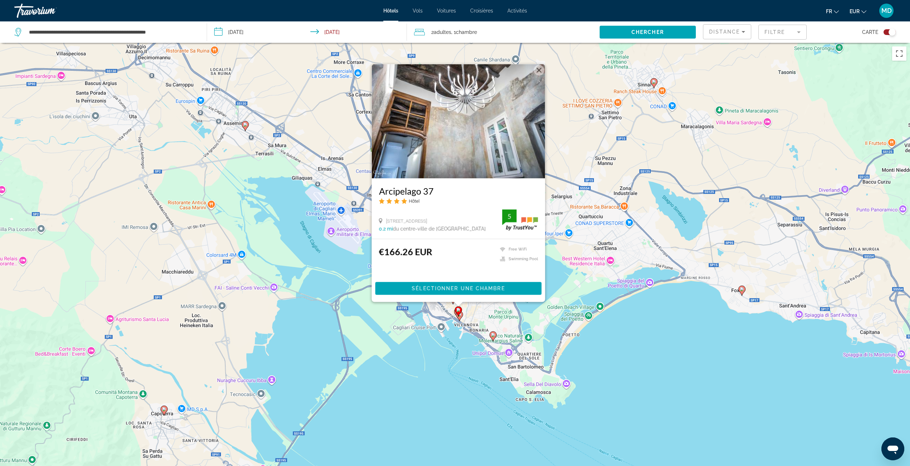
drag, startPoint x: 521, startPoint y: 316, endPoint x: 584, endPoint y: 315, distance: 62.9
click at [522, 316] on div "Pour activer le glissement avec le clavier, appuyez sur Alt+Entrée. Une fois ce…" at bounding box center [455, 276] width 910 height 466
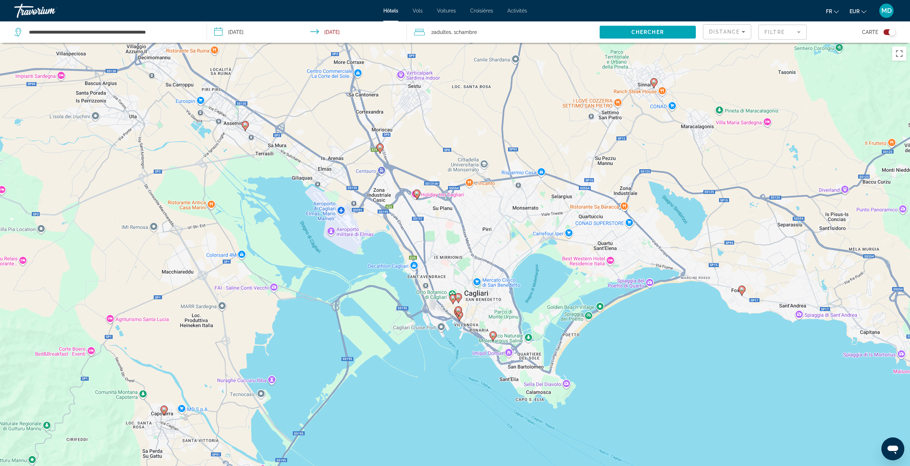
click at [740, 287] on icon "Main content" at bounding box center [741, 290] width 6 height 9
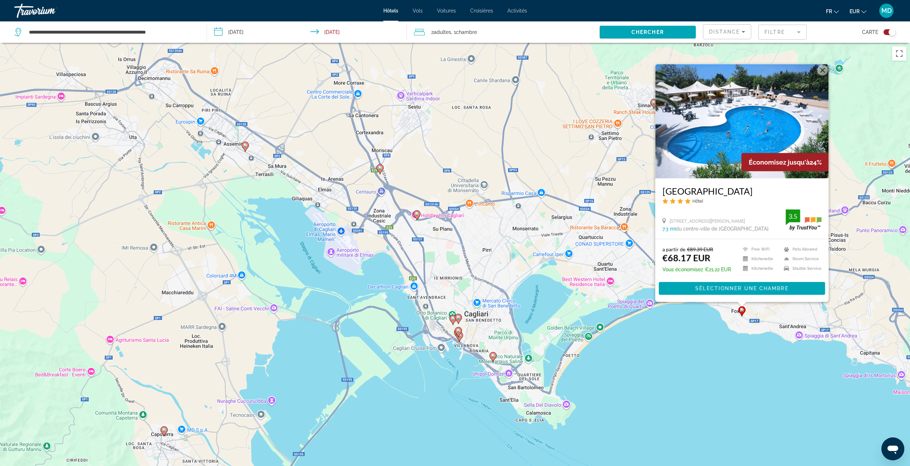
click at [672, 322] on div "Pour activer le glissement avec le clavier, appuyez sur Alt+Entrée. Une fois ce…" at bounding box center [455, 276] width 910 height 466
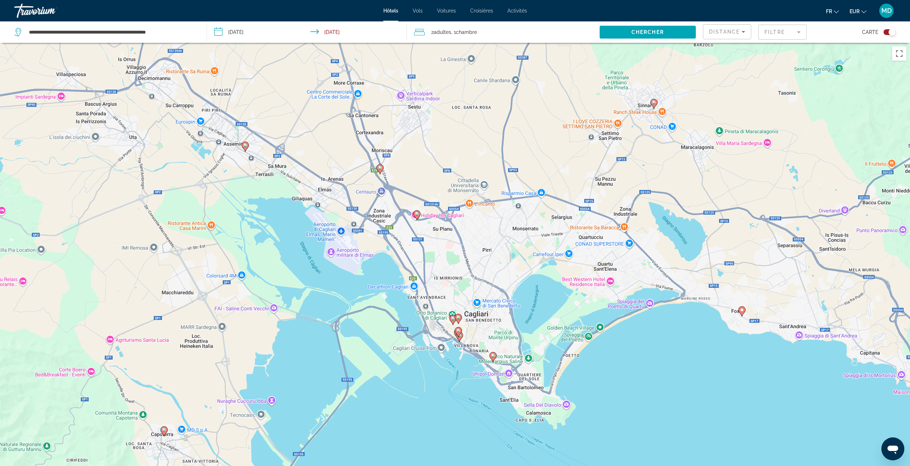
click at [379, 171] on icon "Main content" at bounding box center [379, 168] width 6 height 9
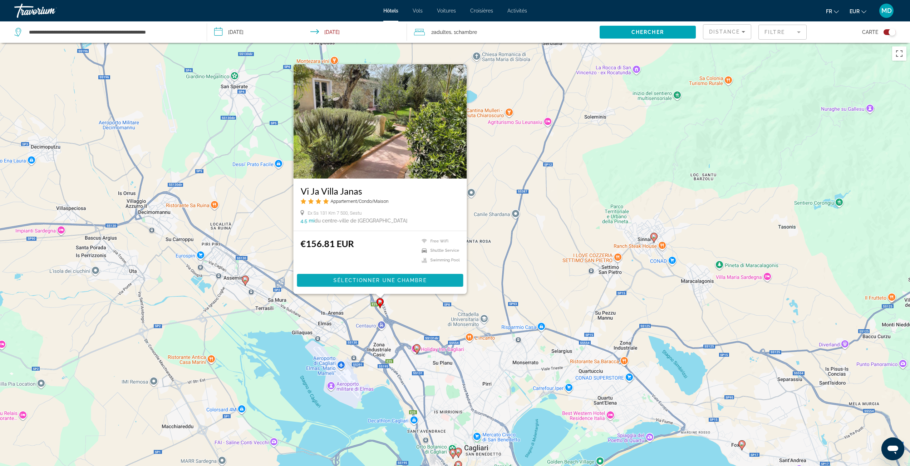
click at [377, 277] on span "Main content" at bounding box center [380, 280] width 166 height 17
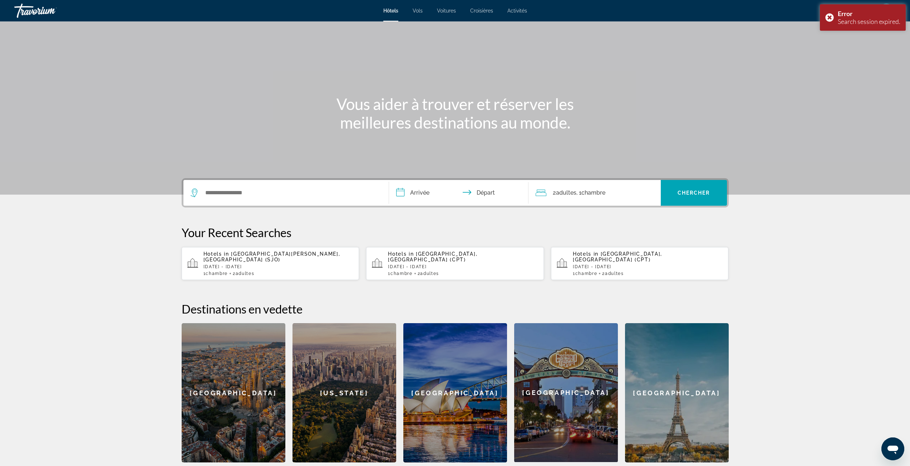
scroll to position [28, 0]
